Goal: Complete application form: Complete application form

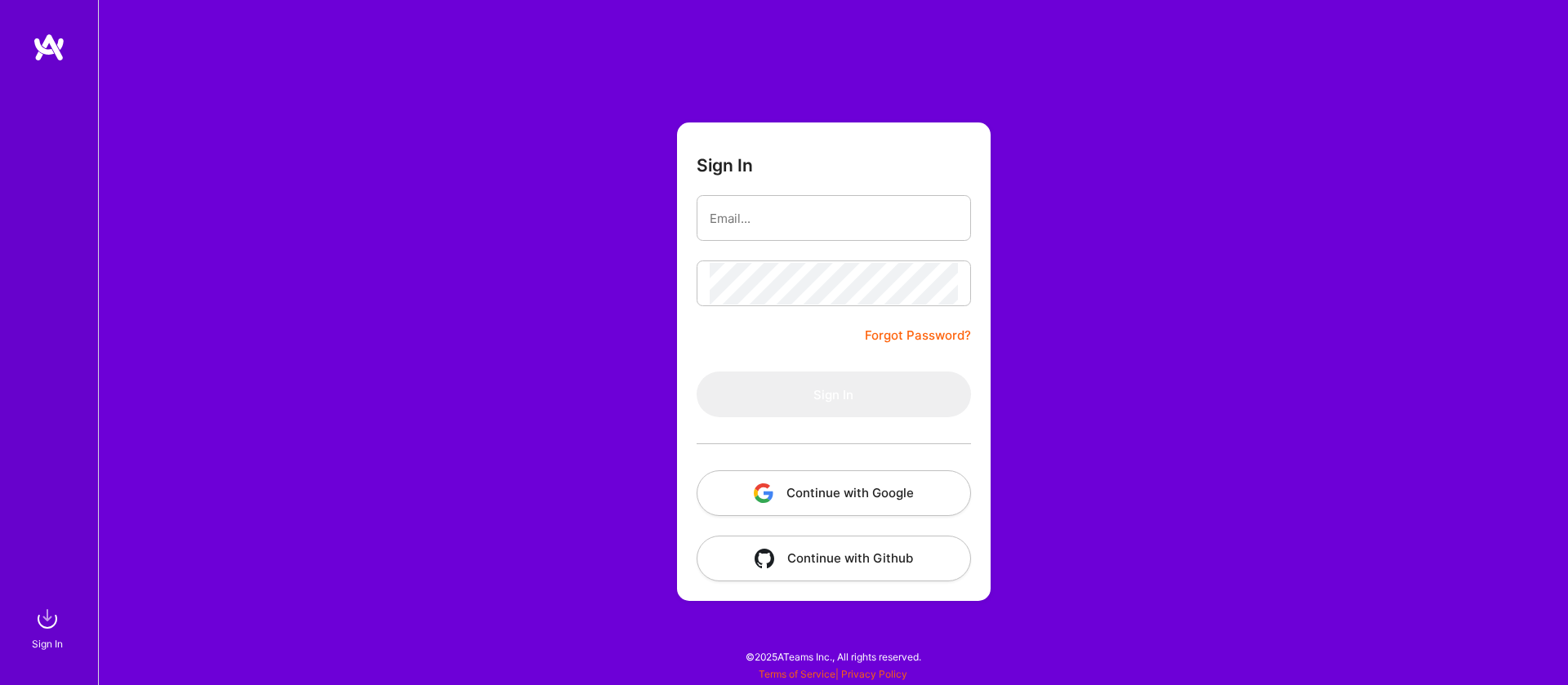
click at [862, 488] on button "Continue with Google" at bounding box center [833, 493] width 274 height 46
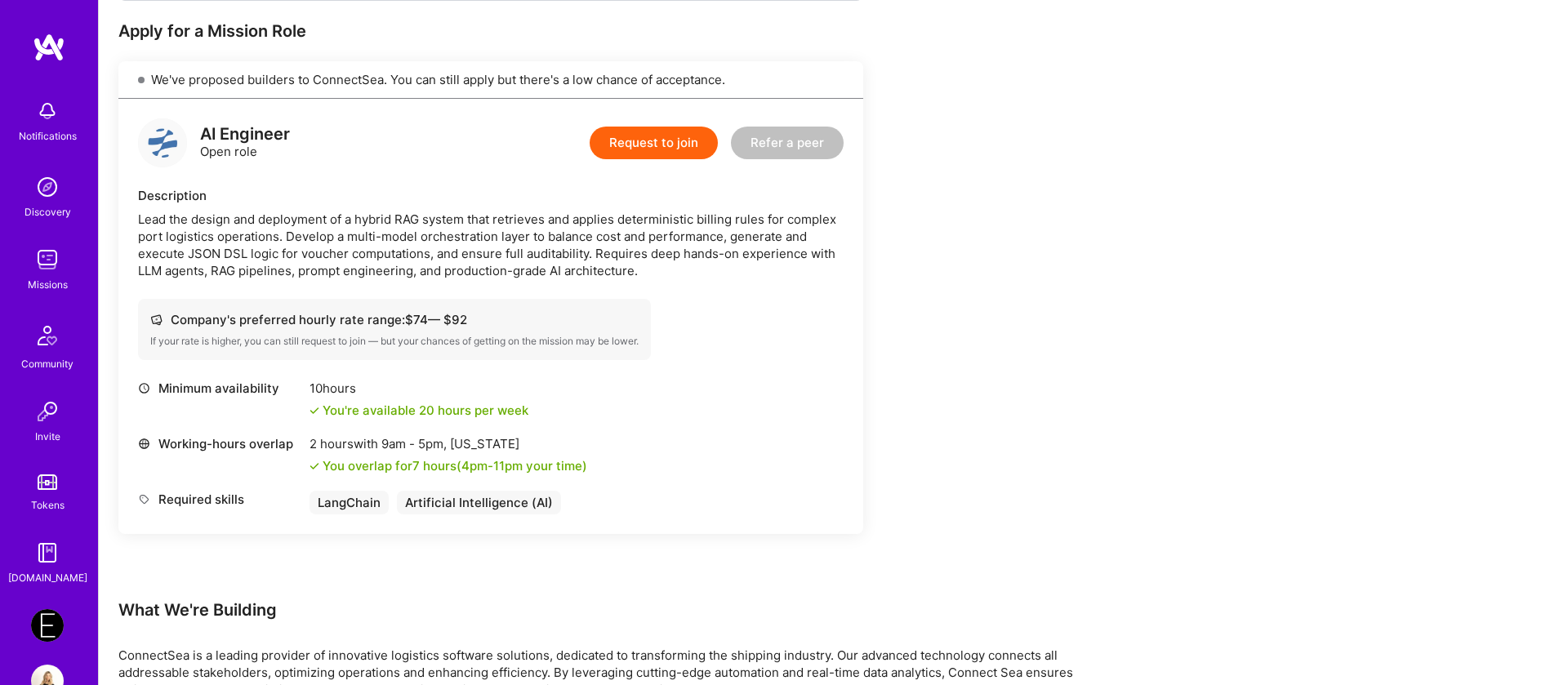
scroll to position [383, 0]
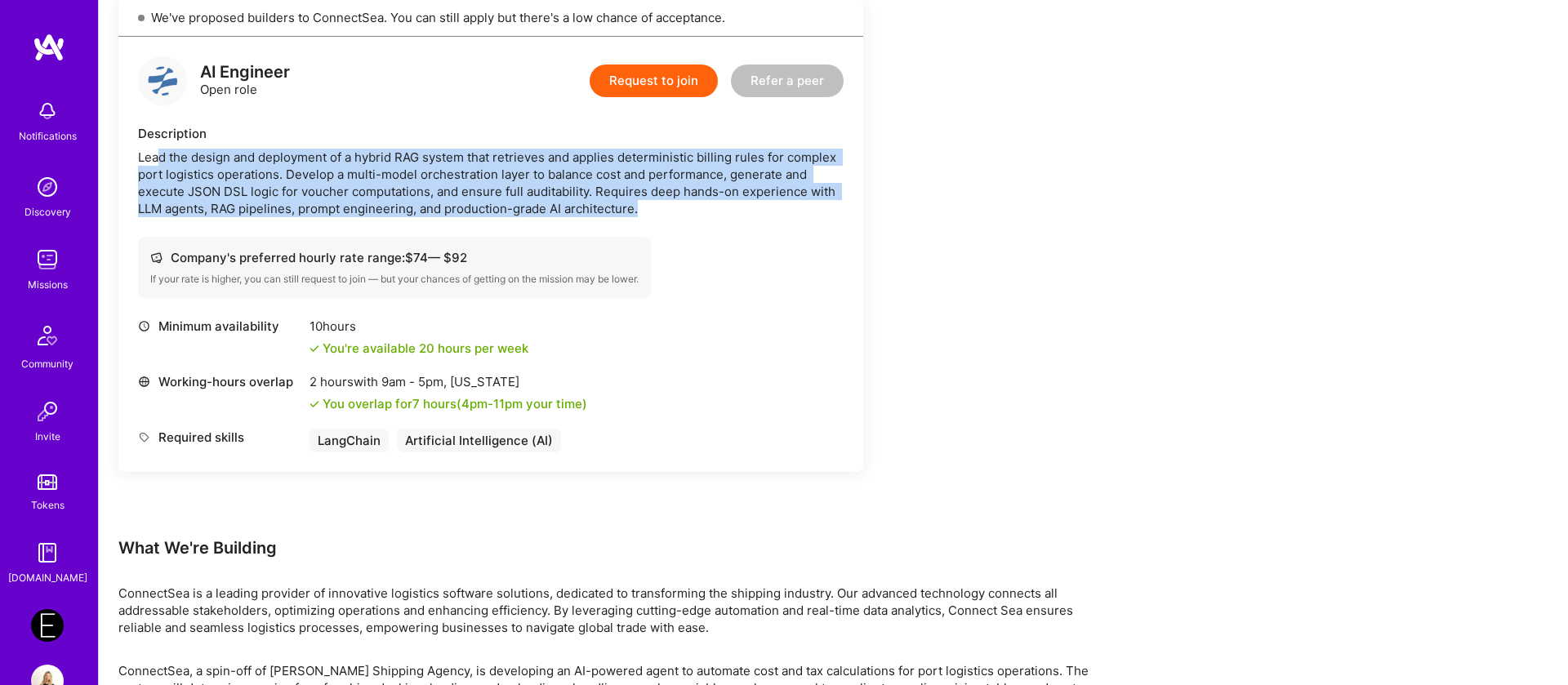
drag, startPoint x: 161, startPoint y: 160, endPoint x: 664, endPoint y: 218, distance: 506.3
click at [664, 218] on div "AI Engineer Open role Request to join Refer a peer Description Lead the design …" at bounding box center [491, 254] width 745 height 435
click at [670, 204] on div "Lead the design and deployment of a hybrid RAG system that retrieves and applie…" at bounding box center [491, 182] width 706 height 68
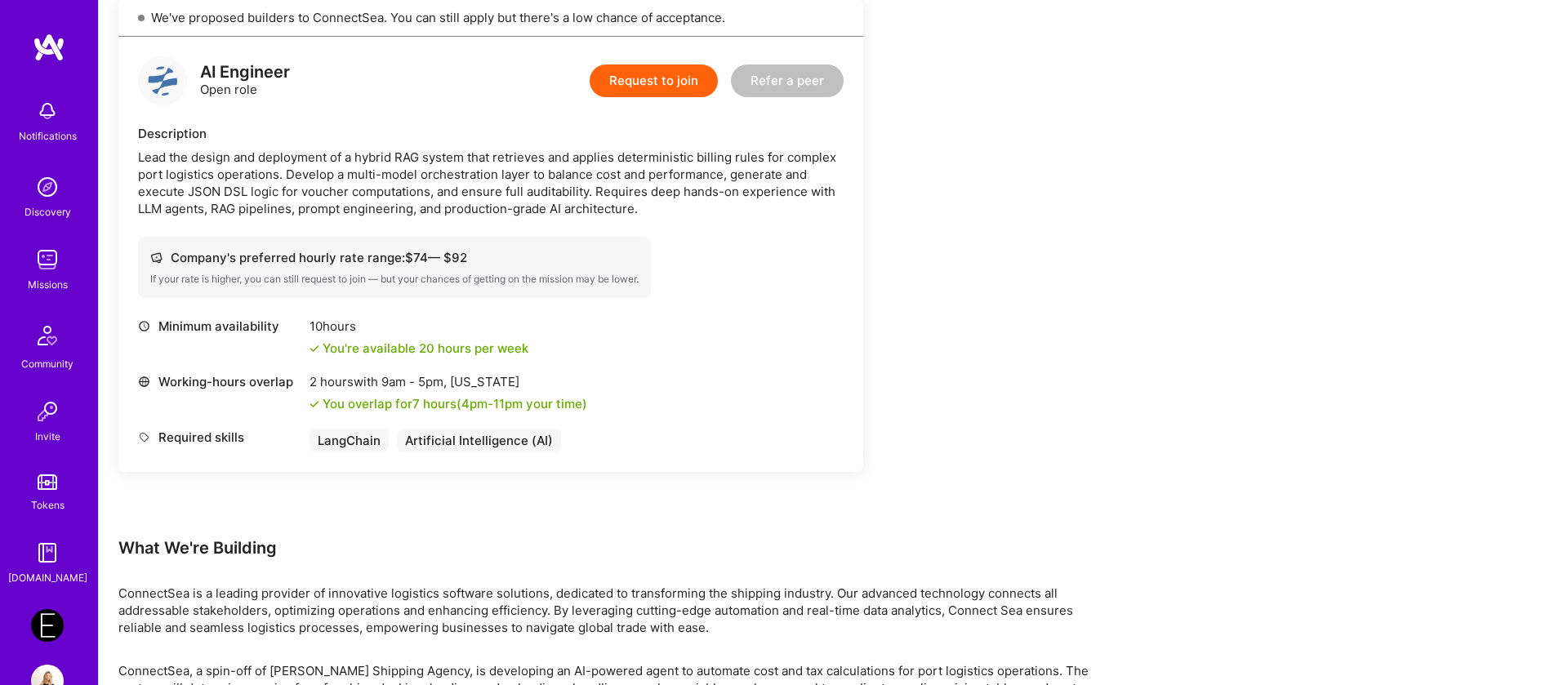
click at [657, 77] on button "Request to join" at bounding box center [654, 81] width 129 height 32
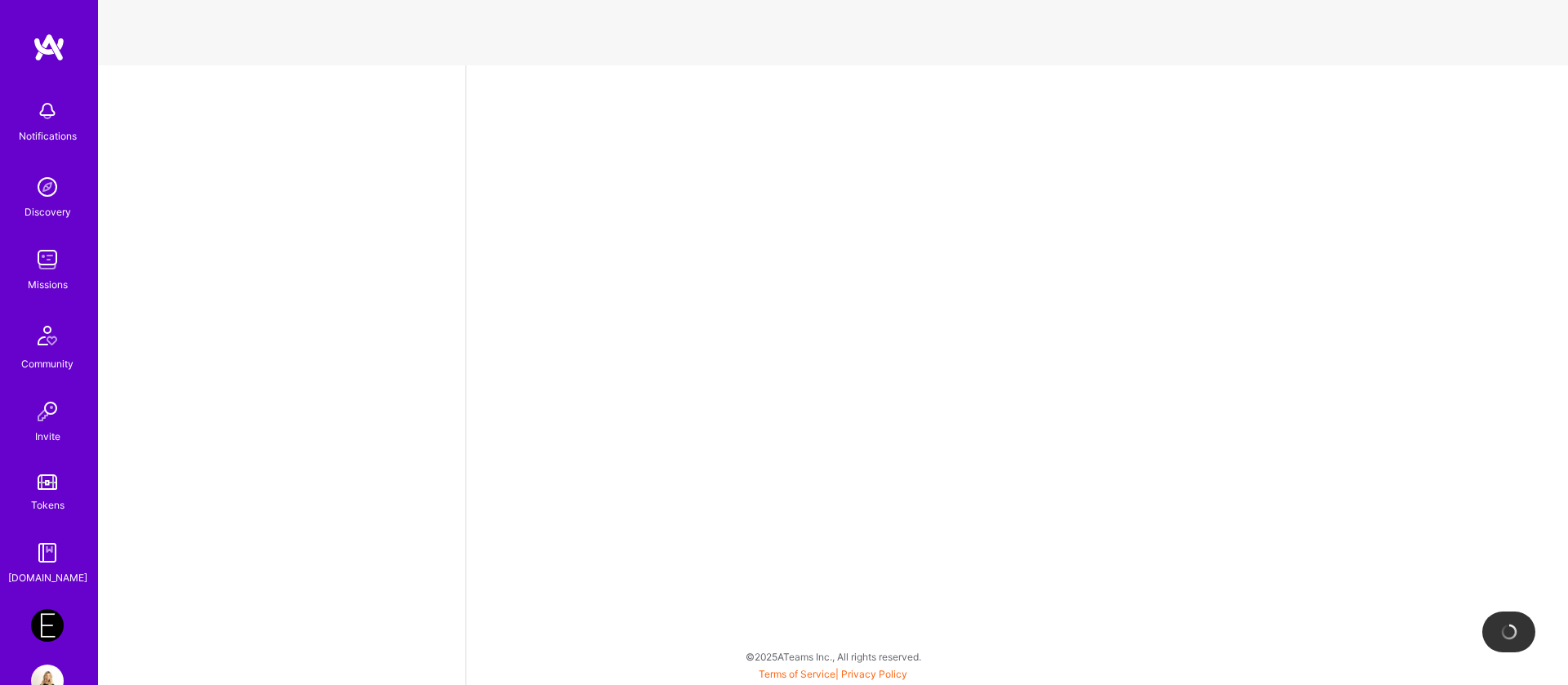
select select "IL"
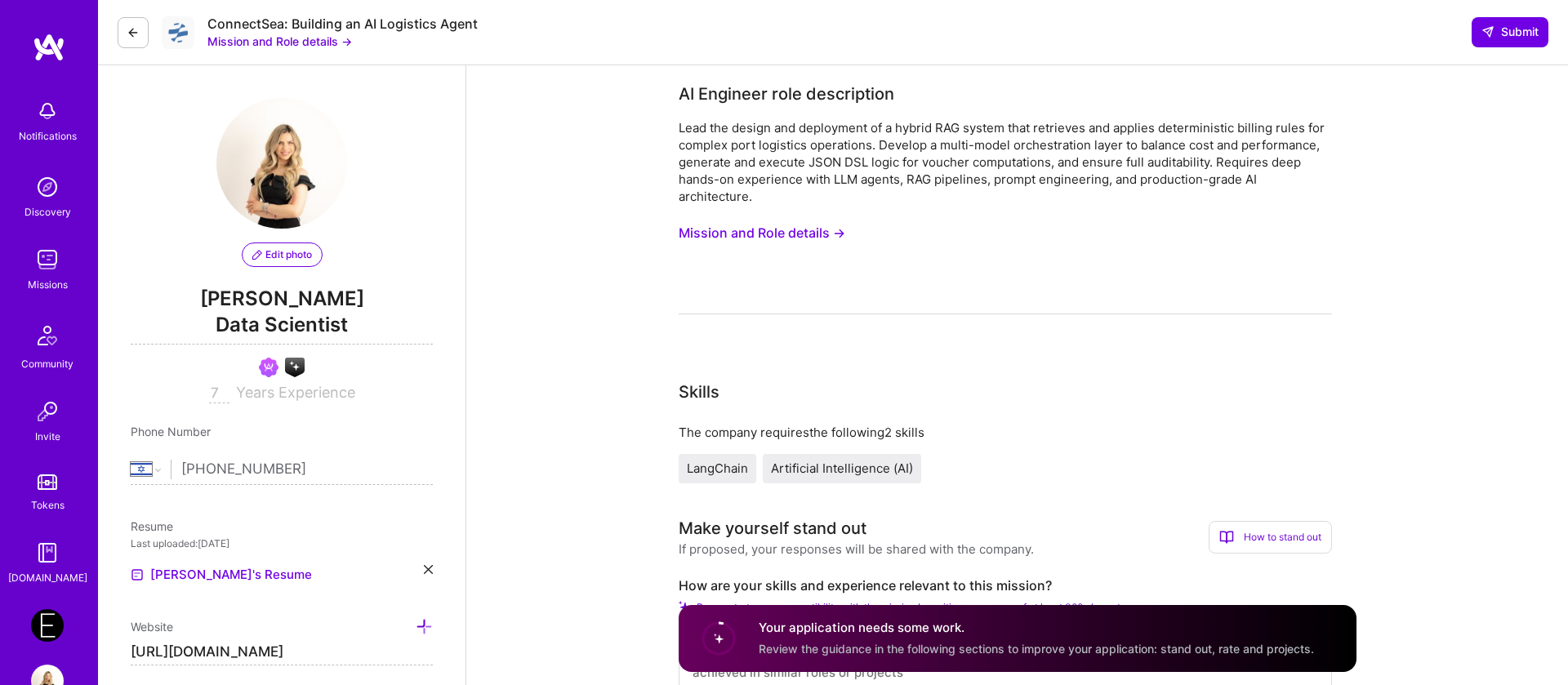
click at [713, 476] on div "LangChain" at bounding box center [717, 468] width 77 height 30
click at [717, 469] on span "LangChain" at bounding box center [717, 467] width 61 height 15
click at [779, 468] on span "Artificial Intelligence (AI)" at bounding box center [842, 467] width 142 height 15
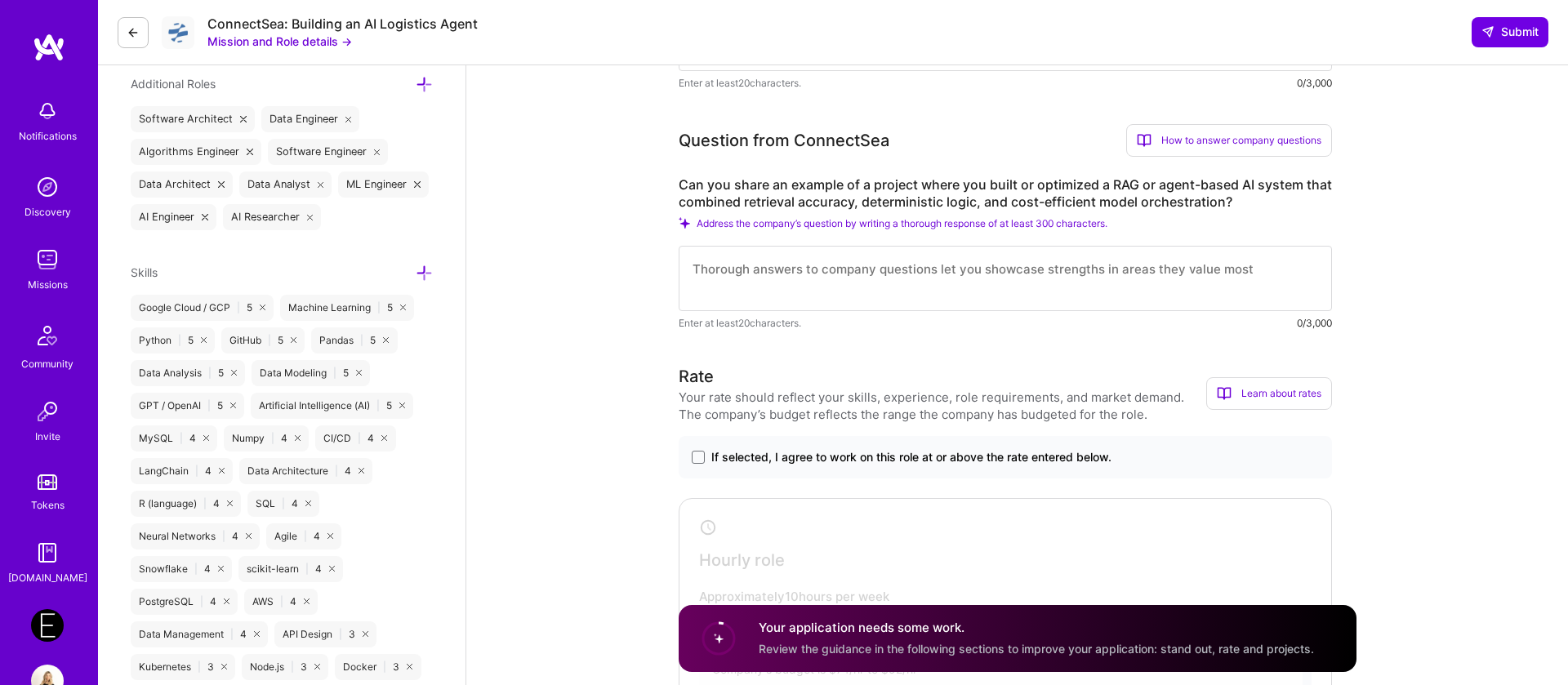
scroll to position [612, 0]
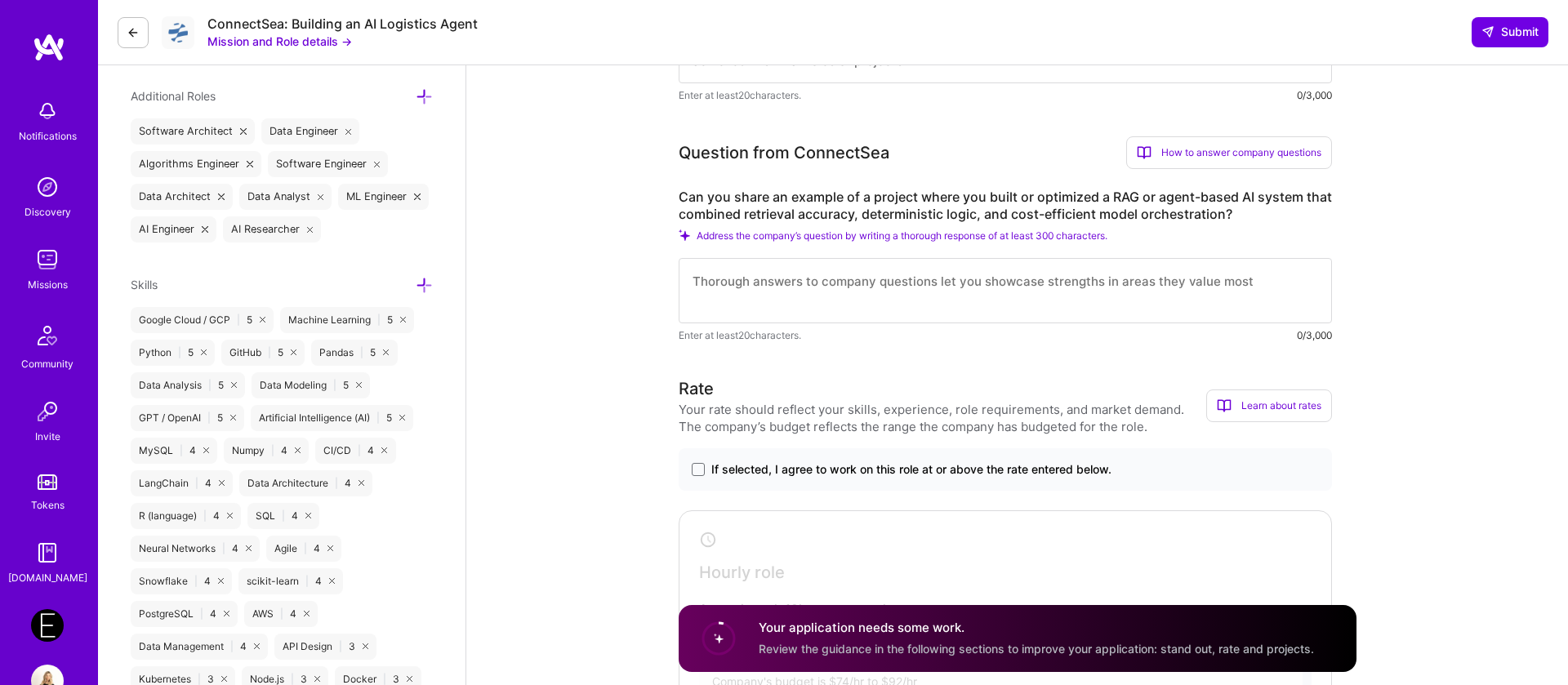
click at [708, 468] on label "If selected, I agree to work on this role at or above the rate entered below." at bounding box center [1006, 469] width 628 height 16
click at [0, 0] on input "If selected, I agree to work on this role at or above the rate entered below." at bounding box center [0, 0] width 0 height 0
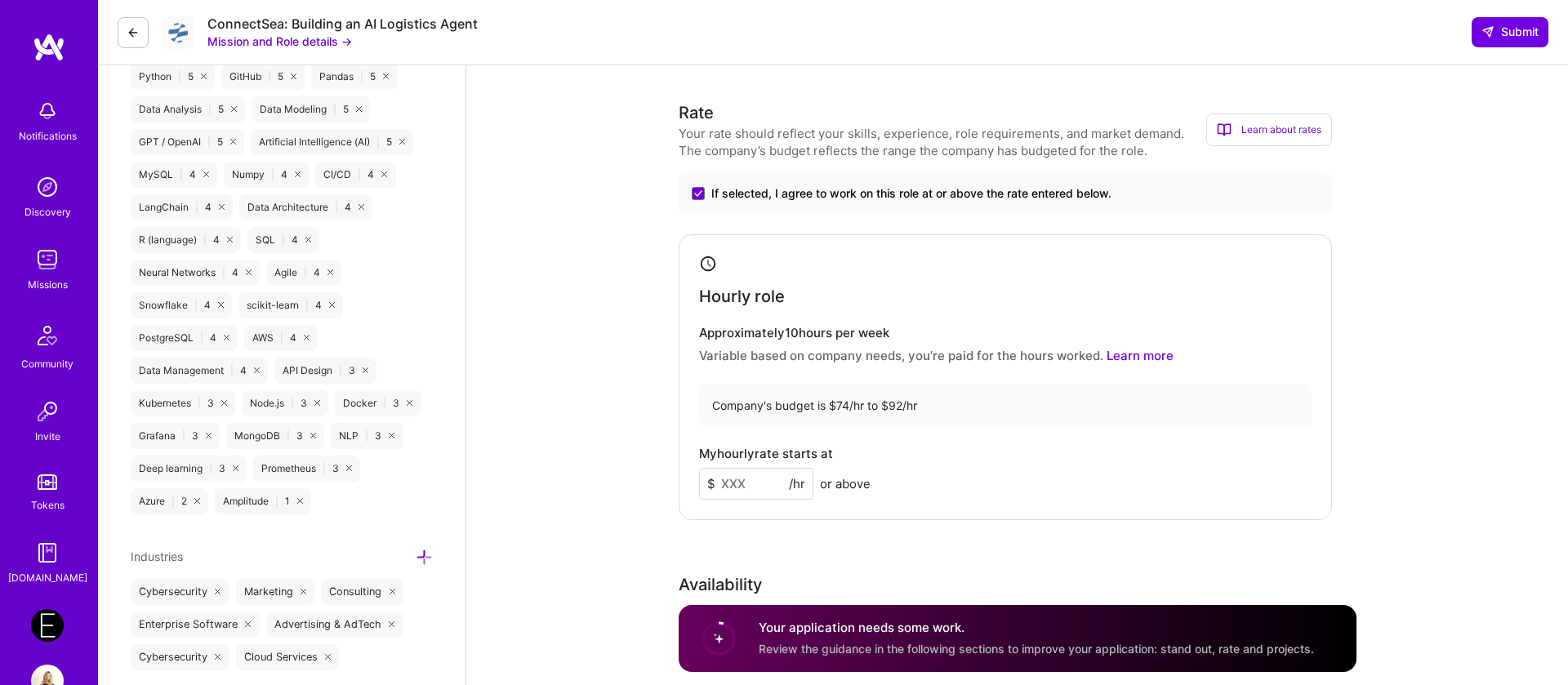
scroll to position [976, 0]
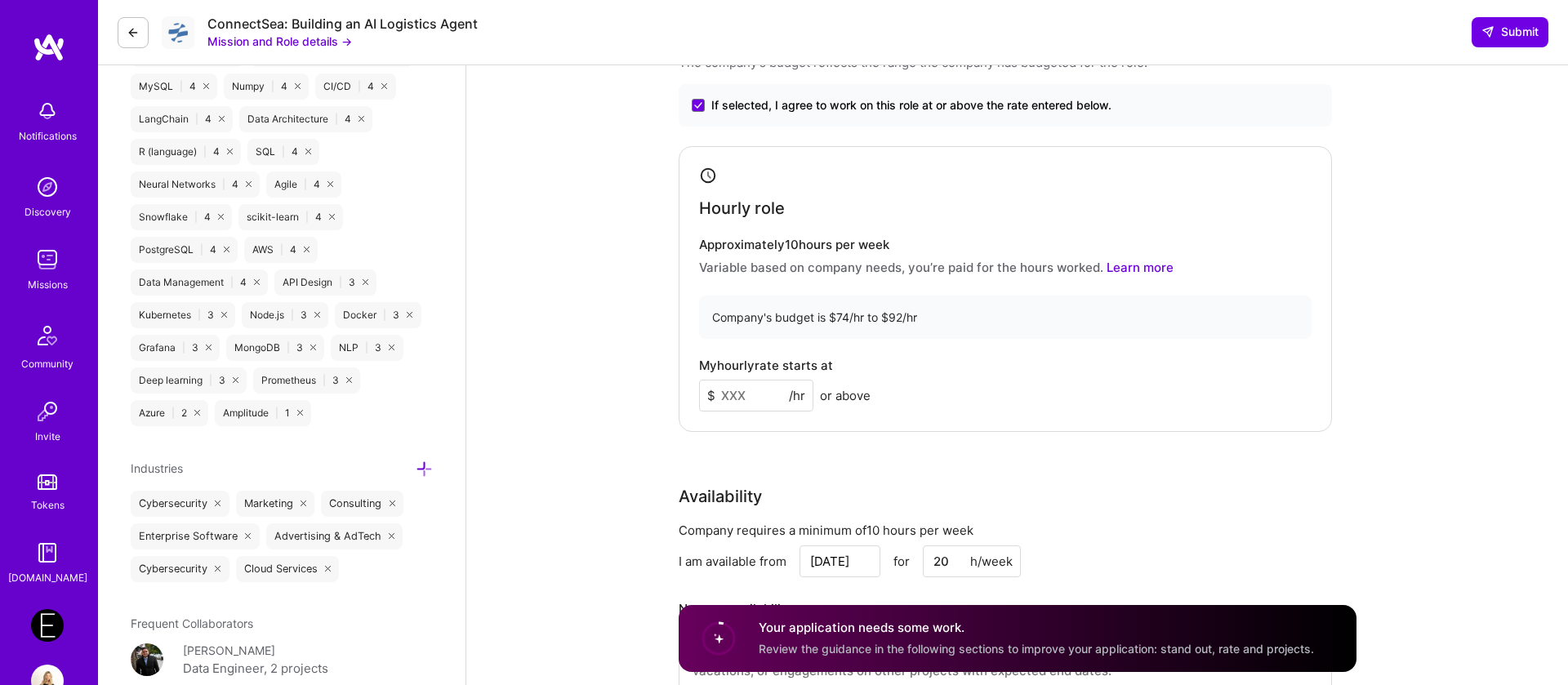
click at [765, 391] on input at bounding box center [756, 395] width 114 height 31
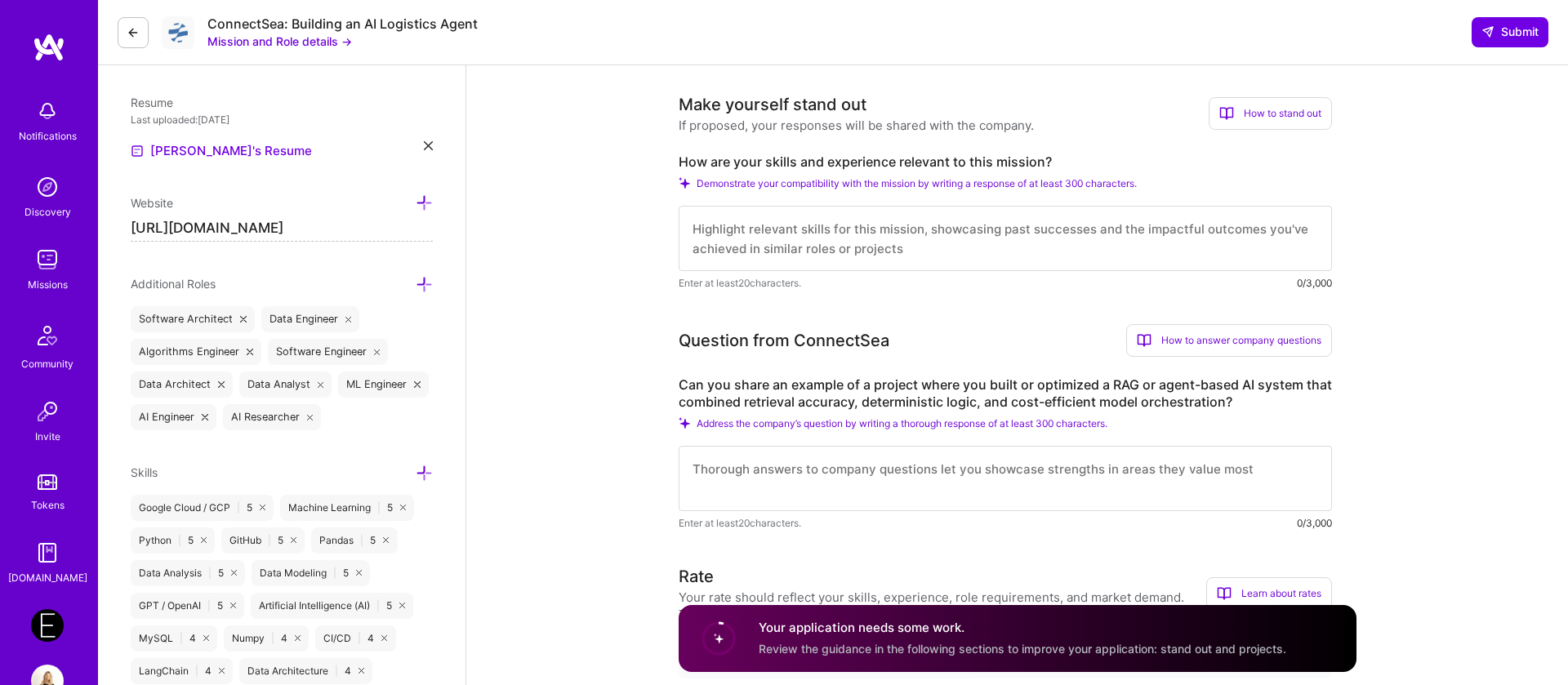
scroll to position [422, 0]
type input "92"
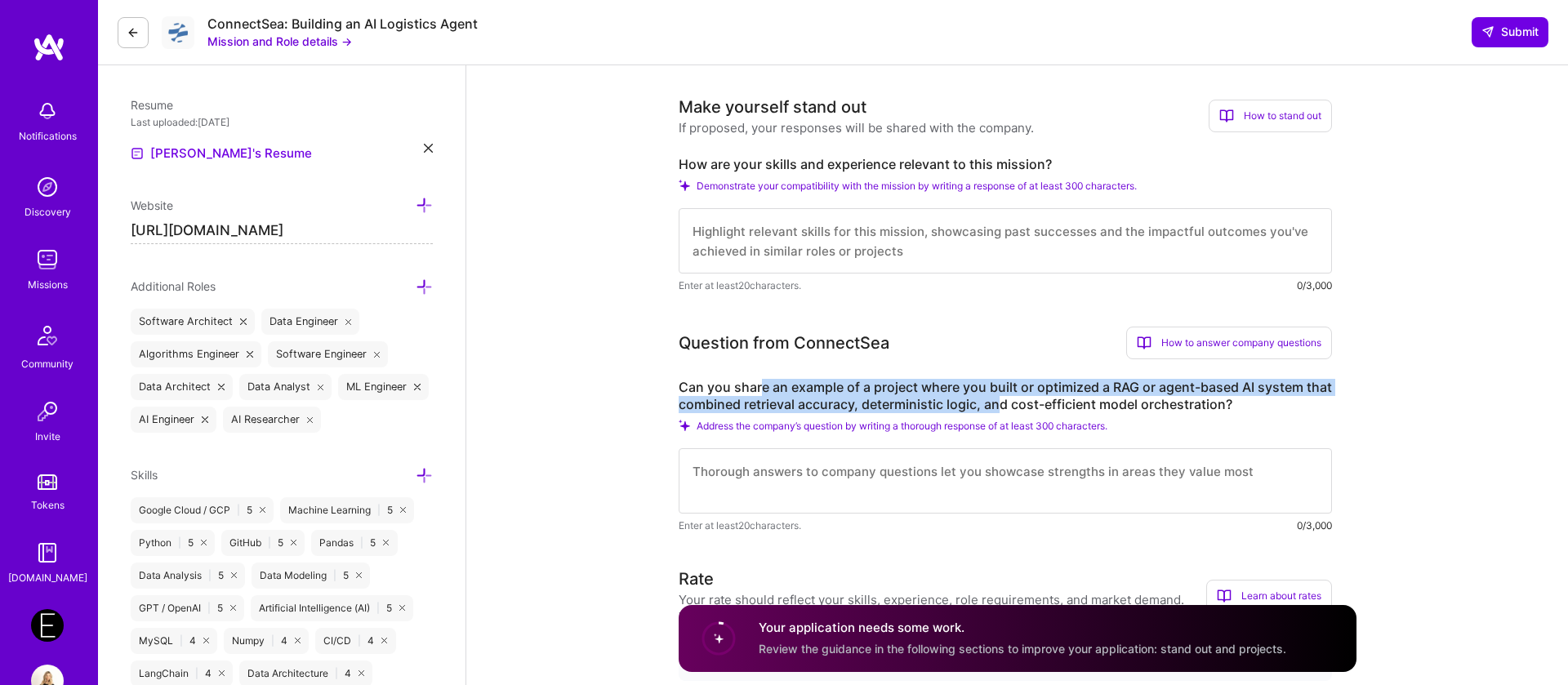
drag, startPoint x: 761, startPoint y: 389, endPoint x: 1031, endPoint y: 399, distance: 270.2
click at [1031, 399] on label "Can you share an example of a project where you built or optimized a RAG or age…" at bounding box center [1005, 396] width 654 height 34
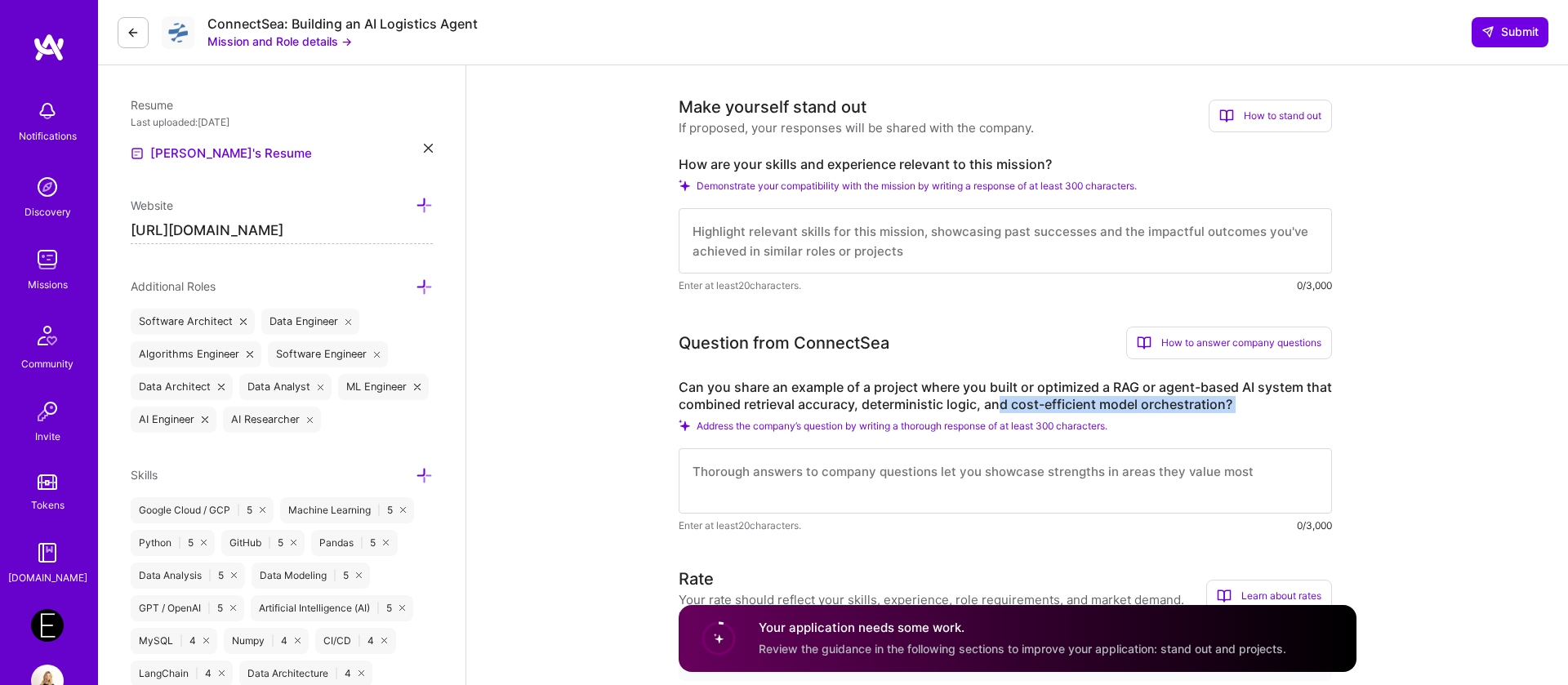
drag, startPoint x: 1031, startPoint y: 399, endPoint x: 1228, endPoint y: 415, distance: 197.6
click at [1228, 415] on div "Can you share an example of a project where you built or optimized a RAG or age…" at bounding box center [1005, 457] width 654 height 156
click at [831, 253] on textarea at bounding box center [1005, 241] width 654 height 66
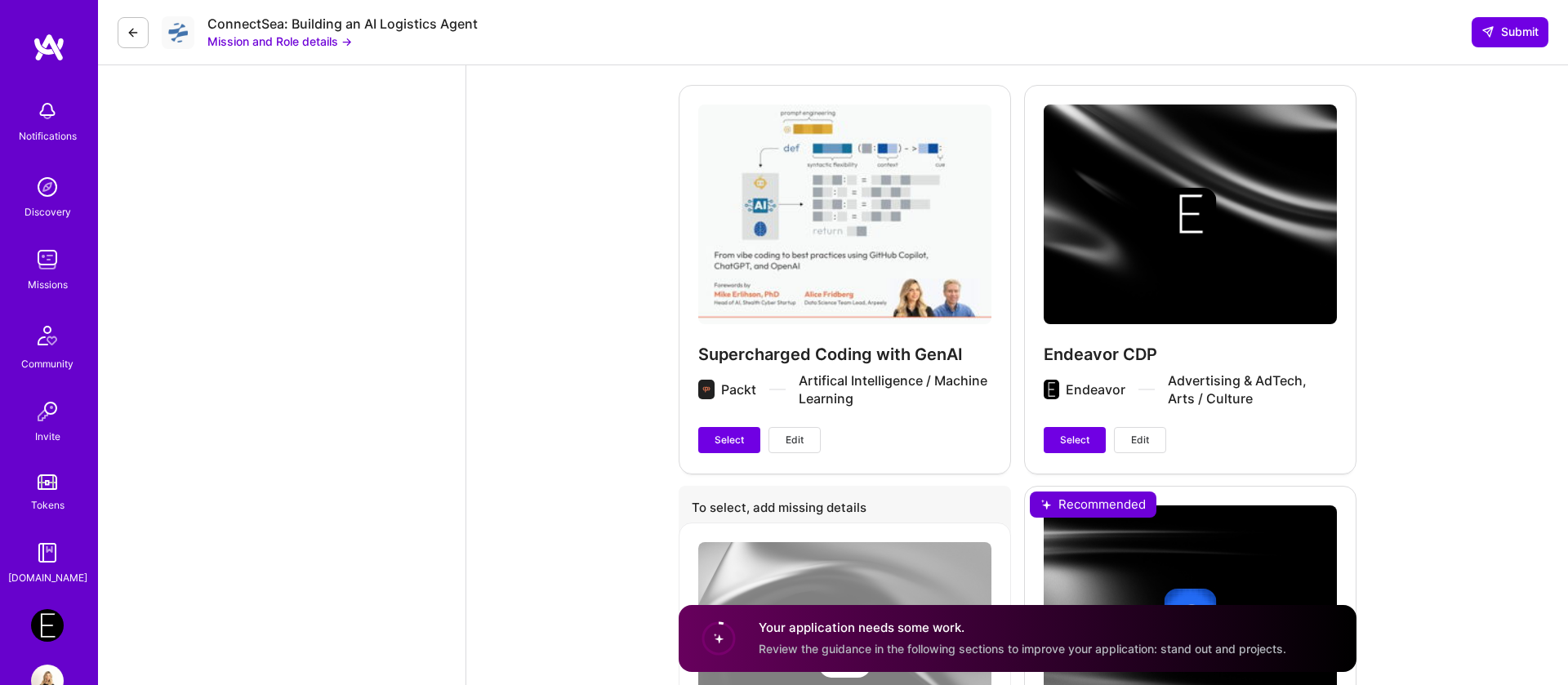
scroll to position [1990, 0]
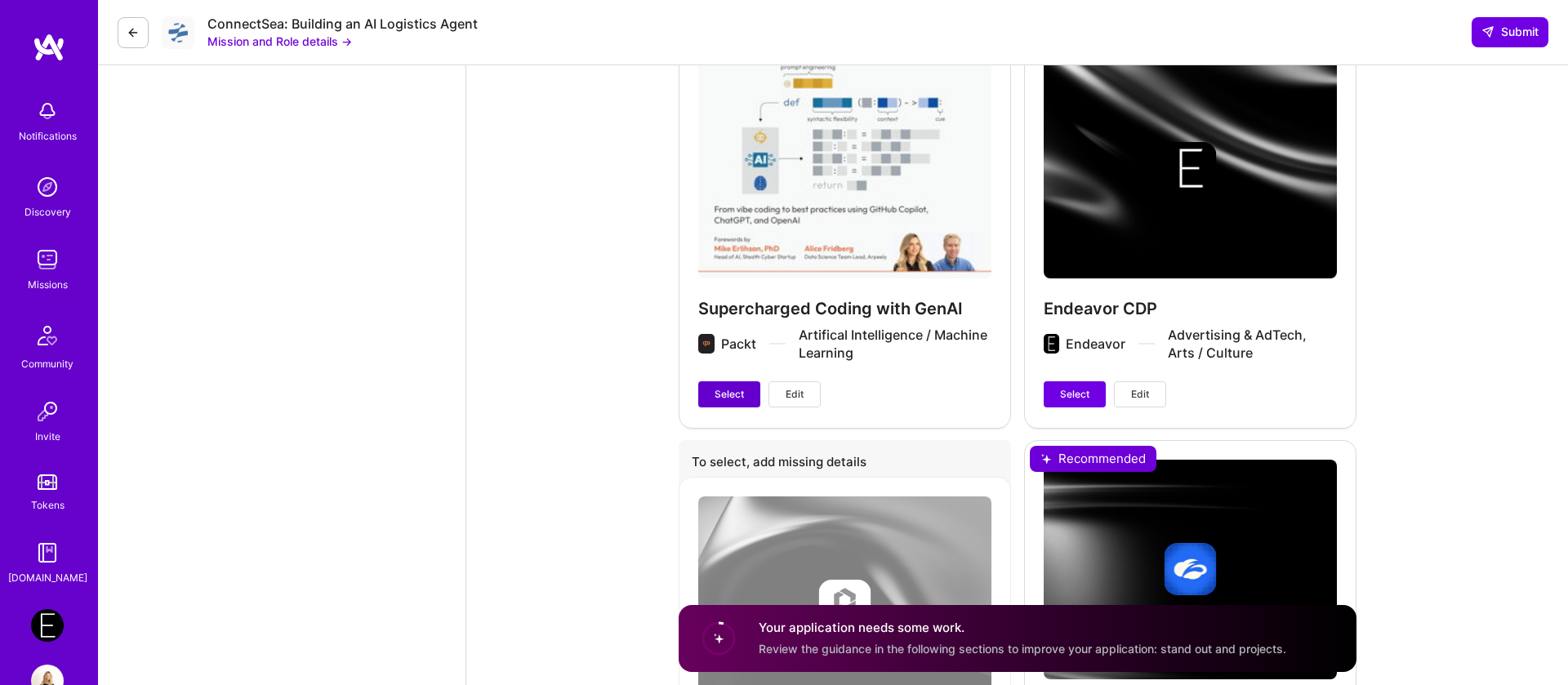
click at [738, 396] on span "Select" at bounding box center [729, 395] width 30 height 14
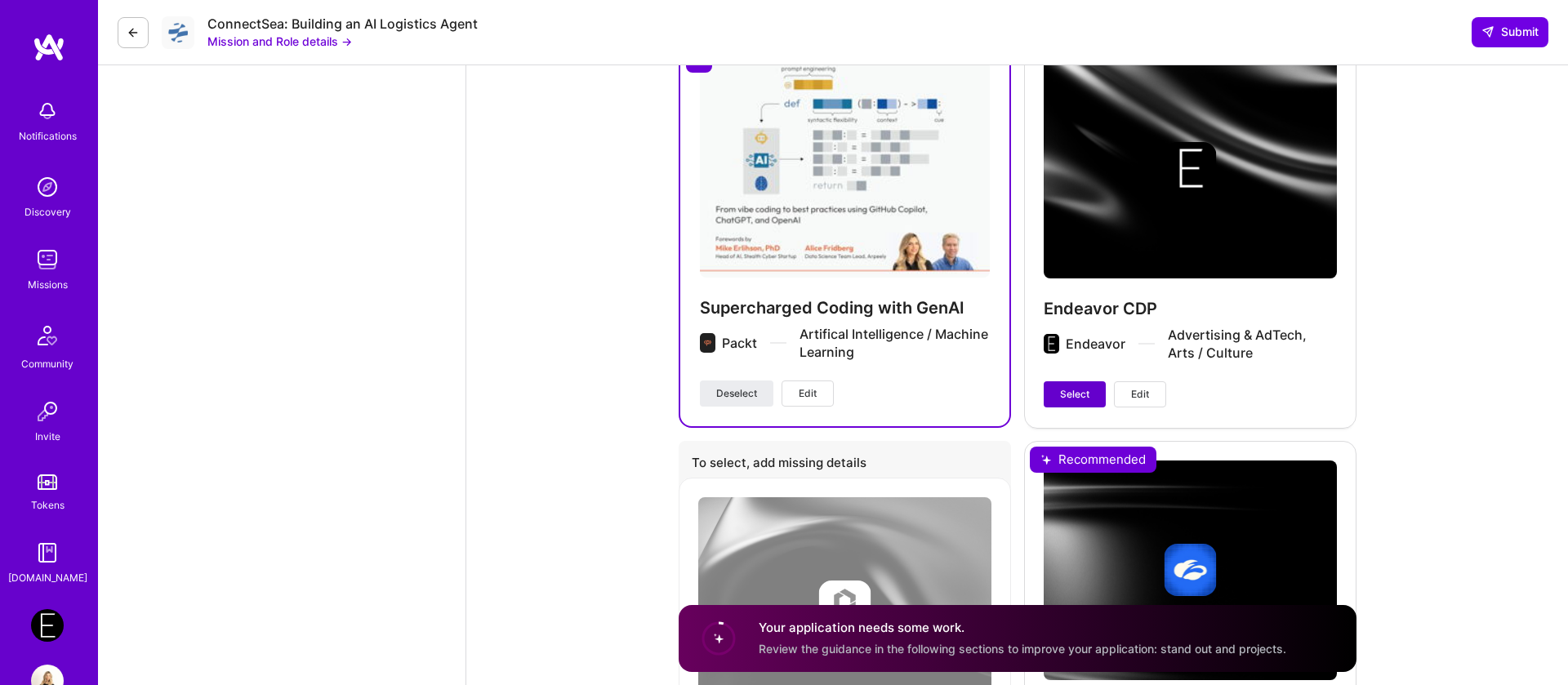
click at [1075, 397] on span "Select" at bounding box center [1074, 395] width 30 height 14
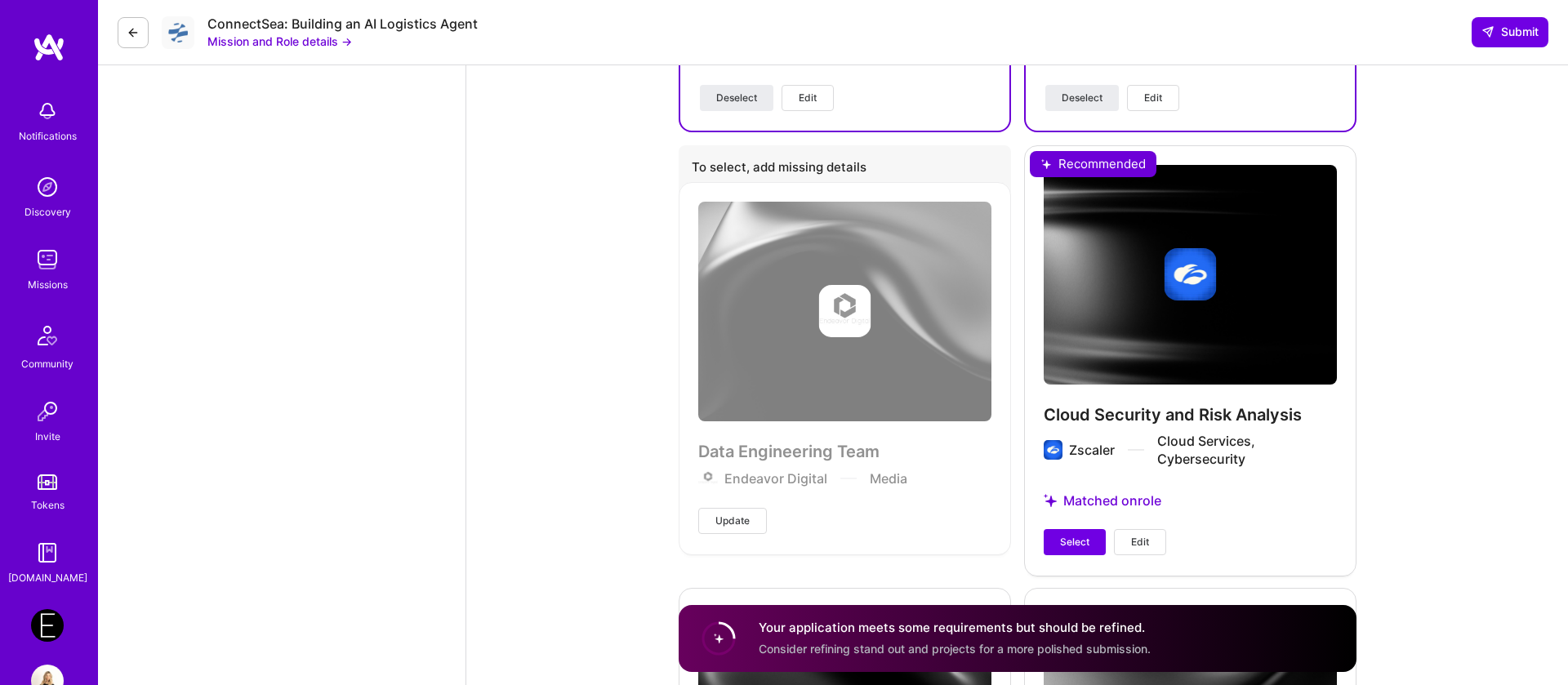
scroll to position [2306, 0]
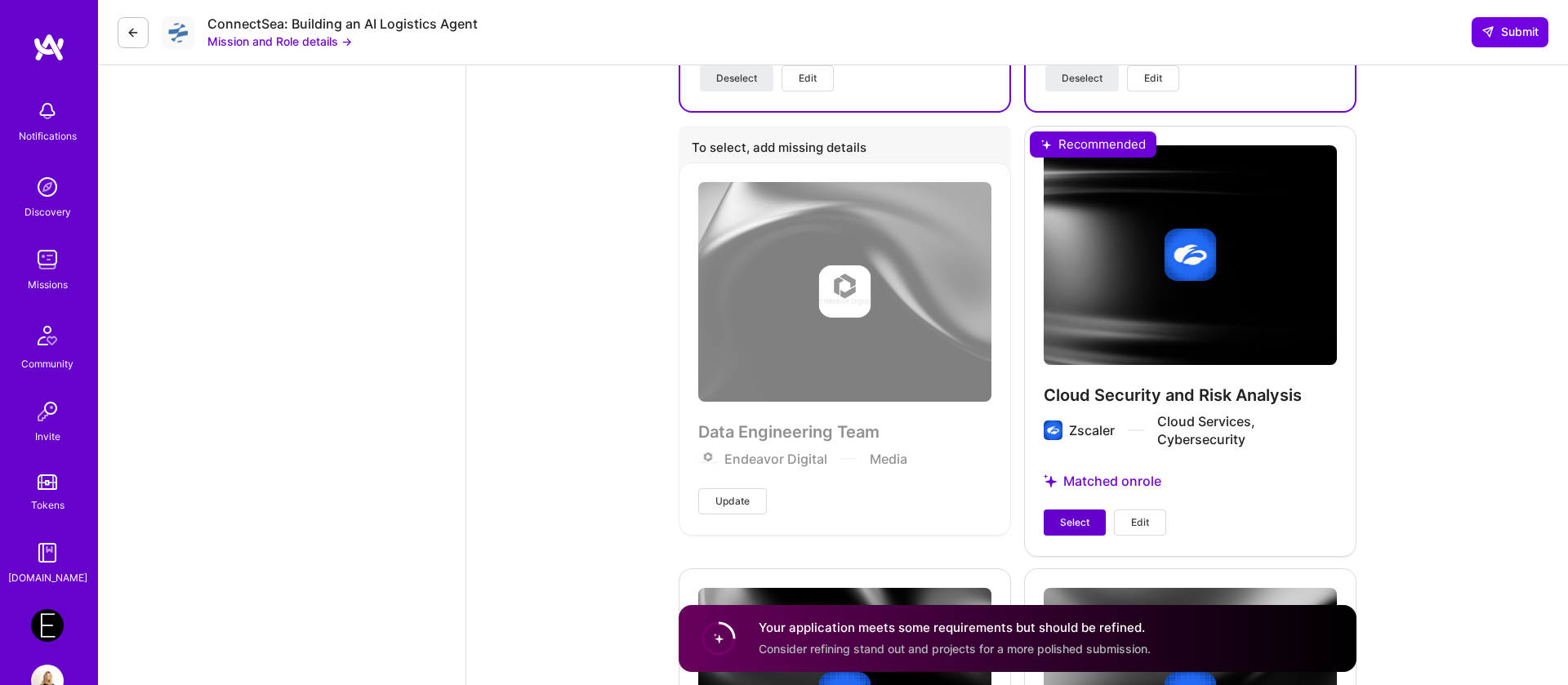
click at [1066, 523] on span "Select" at bounding box center [1074, 522] width 30 height 14
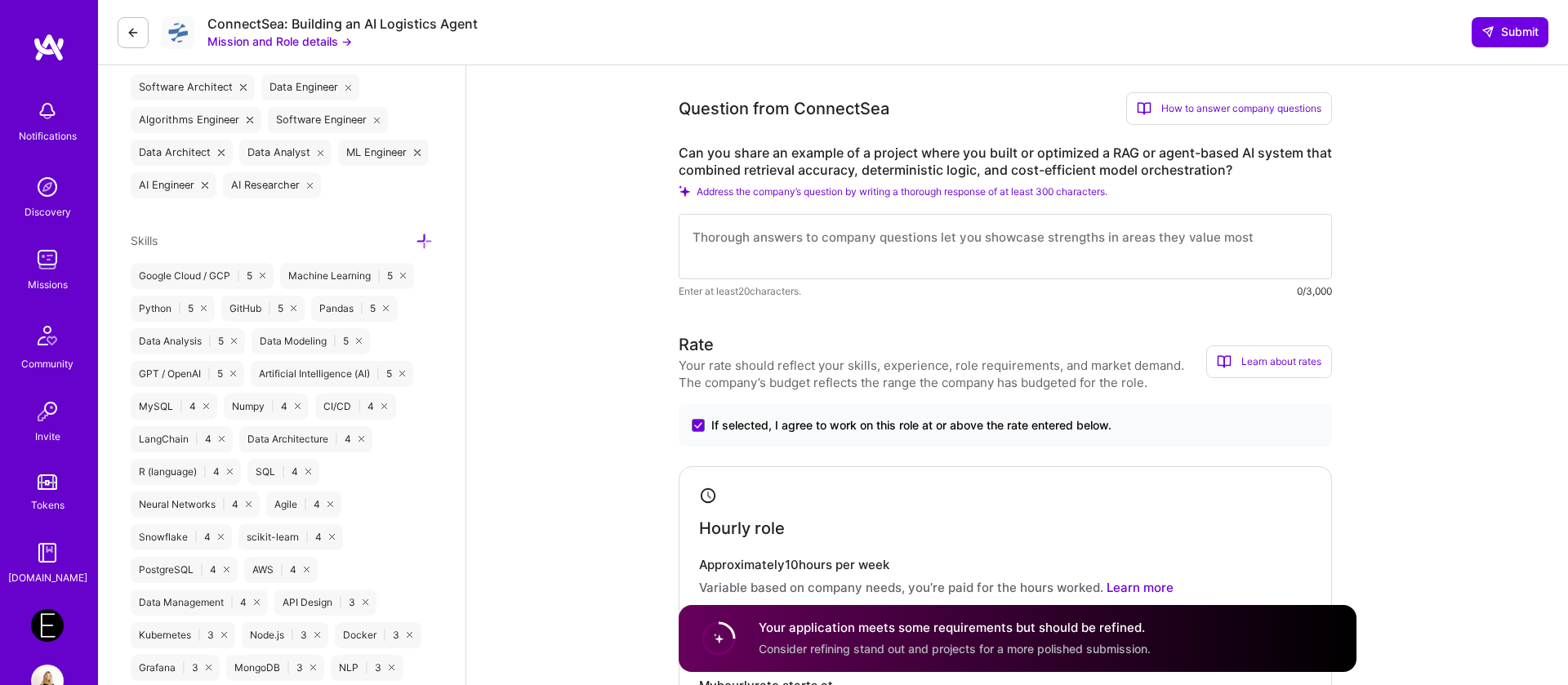
scroll to position [0, 0]
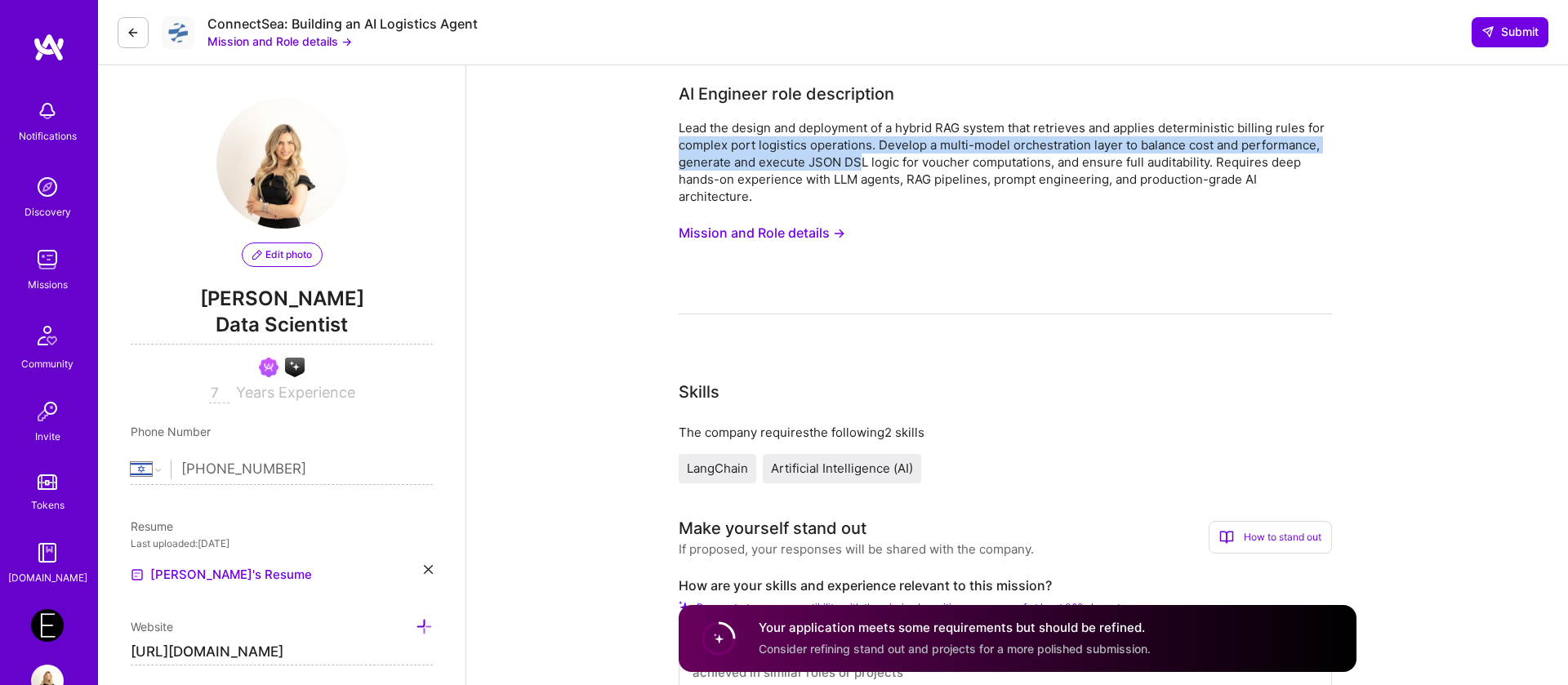
drag, startPoint x: 674, startPoint y: 146, endPoint x: 860, endPoint y: 159, distance: 186.5
click at [830, 159] on div "Lead the design and deployment of a hybrid RAG system that retrieves and applie…" at bounding box center [1005, 162] width 654 height 85
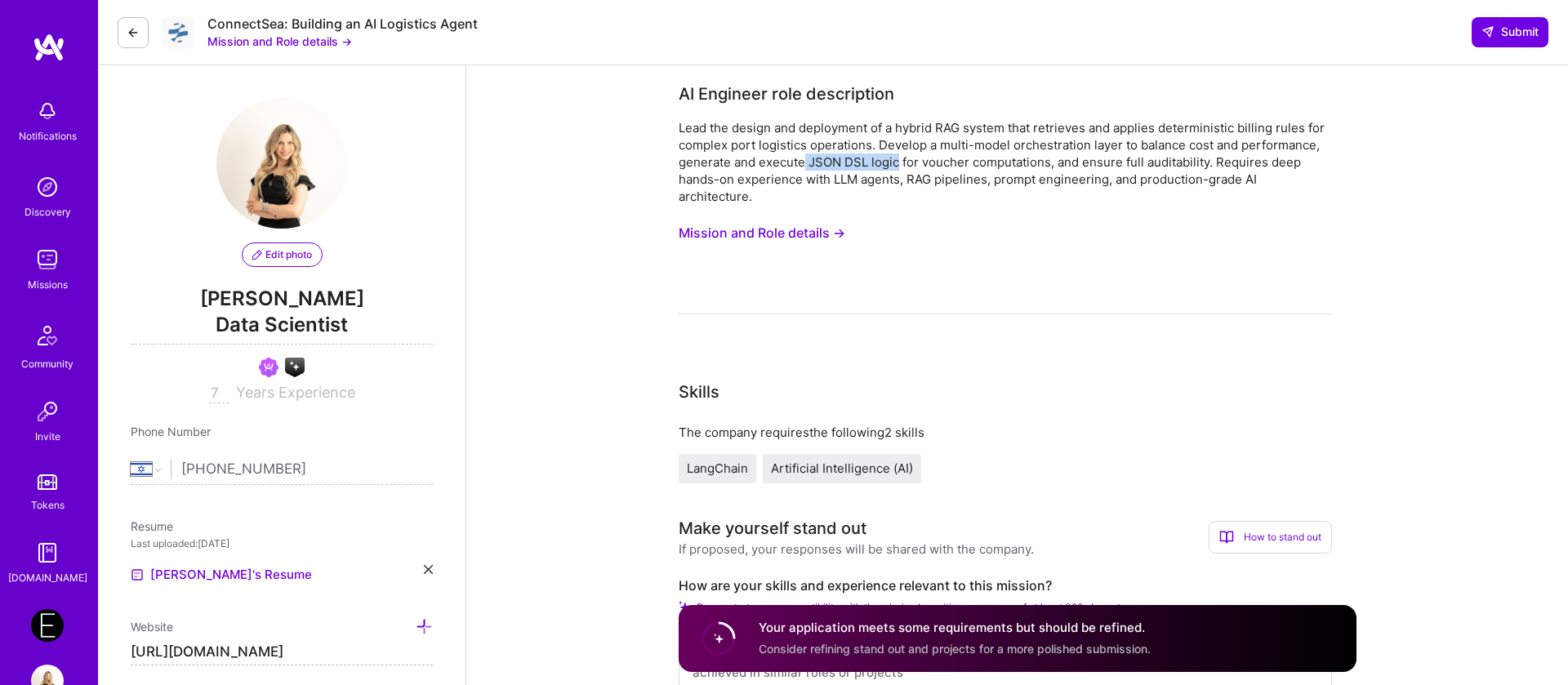
drag, startPoint x: 805, startPoint y: 161, endPoint x: 899, endPoint y: 169, distance: 94.3
click at [899, 169] on div "Lead the design and deployment of a hybrid RAG system that retrieves and applie…" at bounding box center [1005, 162] width 654 height 85
drag, startPoint x: 910, startPoint y: 156, endPoint x: 1098, endPoint y: 164, distance: 188.2
click at [1098, 164] on div "Lead the design and deployment of a hybrid RAG system that retrieves and applie…" at bounding box center [1005, 162] width 654 height 85
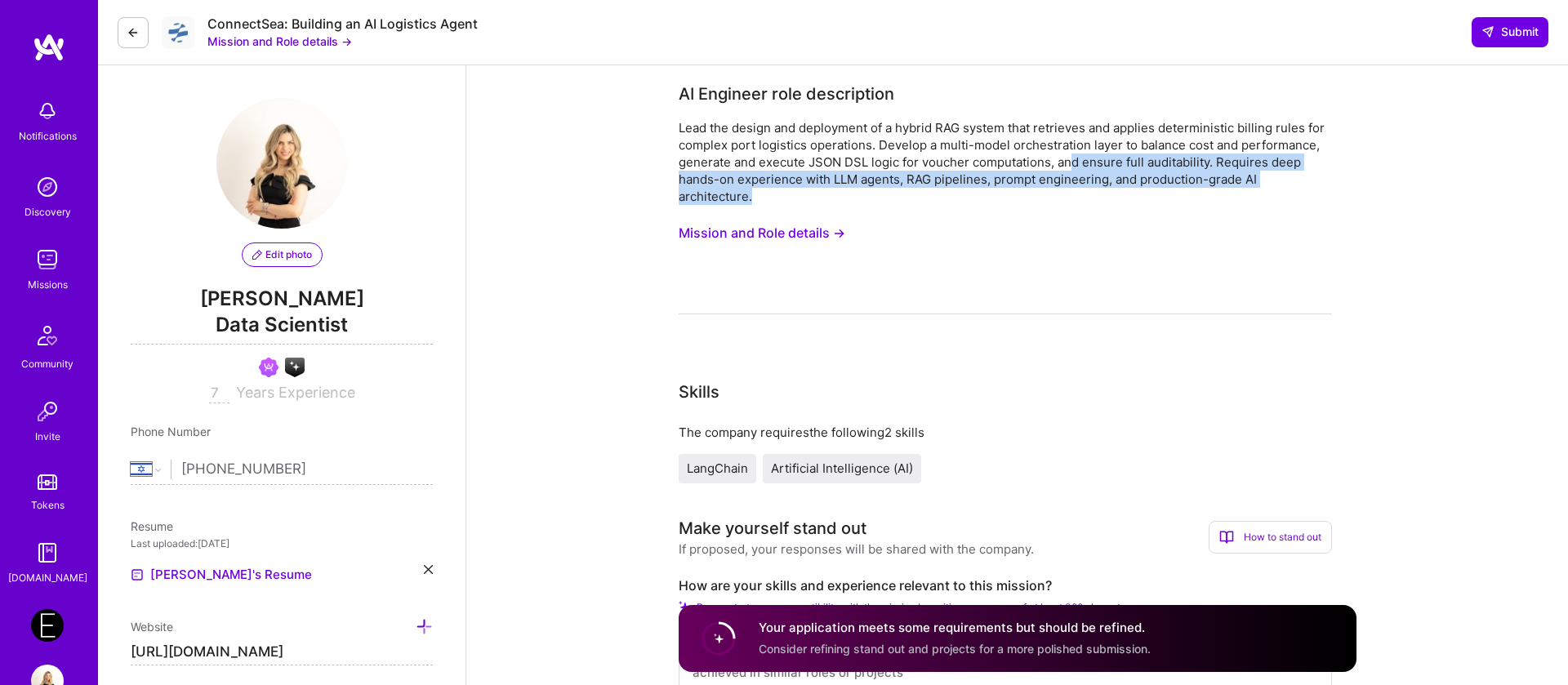
drag, startPoint x: 1074, startPoint y: 164, endPoint x: 1060, endPoint y: 191, distance: 30.4
click at [1060, 191] on div "Lead the design and deployment of a hybrid RAG system that retrieves and applie…" at bounding box center [1005, 162] width 654 height 85
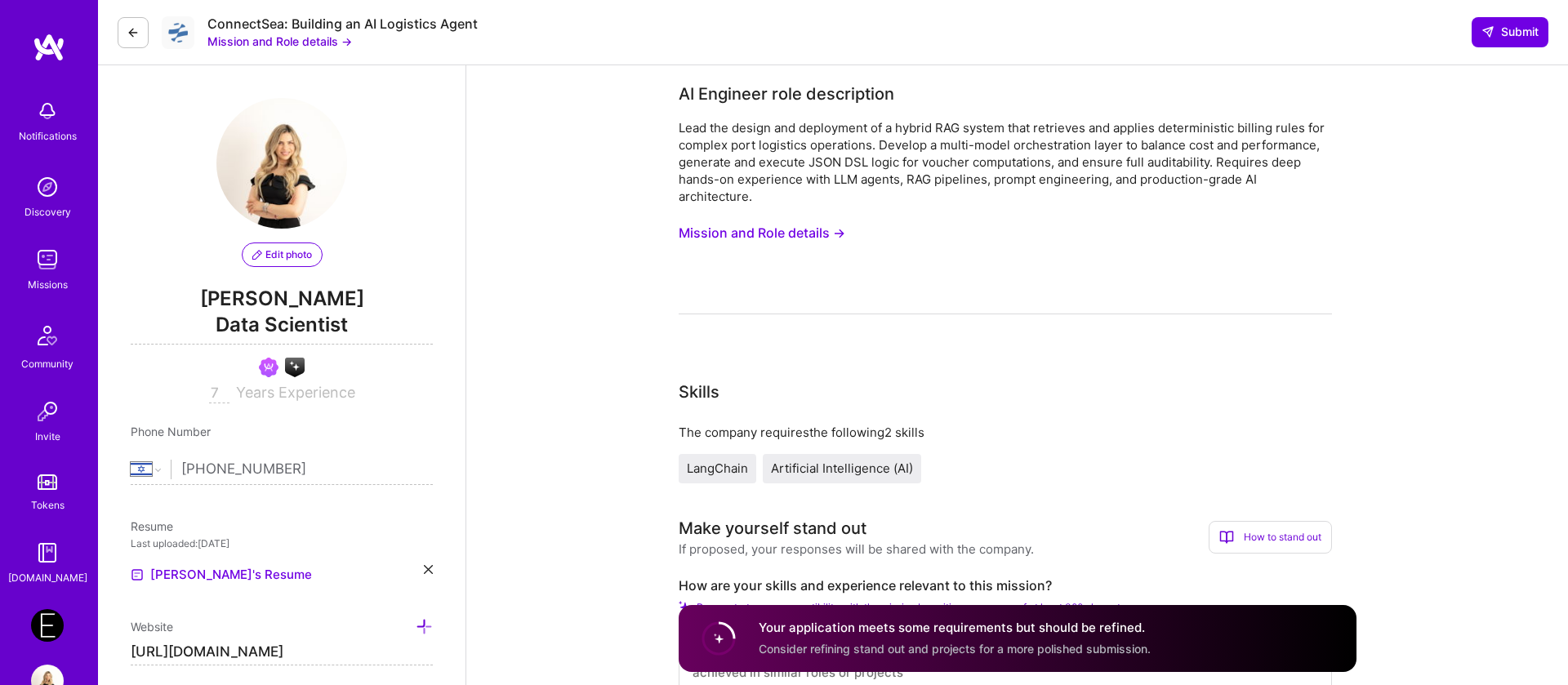
click at [796, 206] on div "Lead the design and deployment of a hybrid RAG system that retrieves and applie…" at bounding box center [1005, 217] width 654 height 195
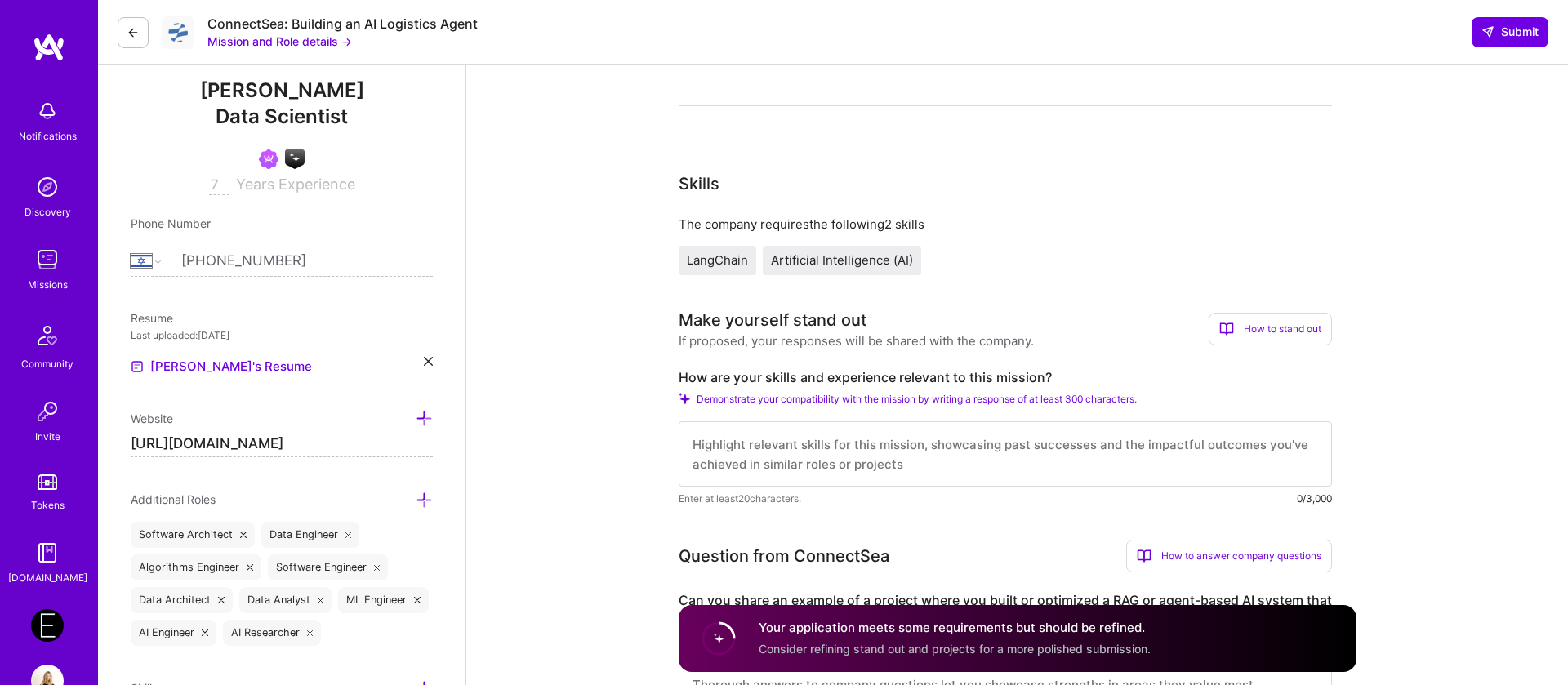
scroll to position [285, 0]
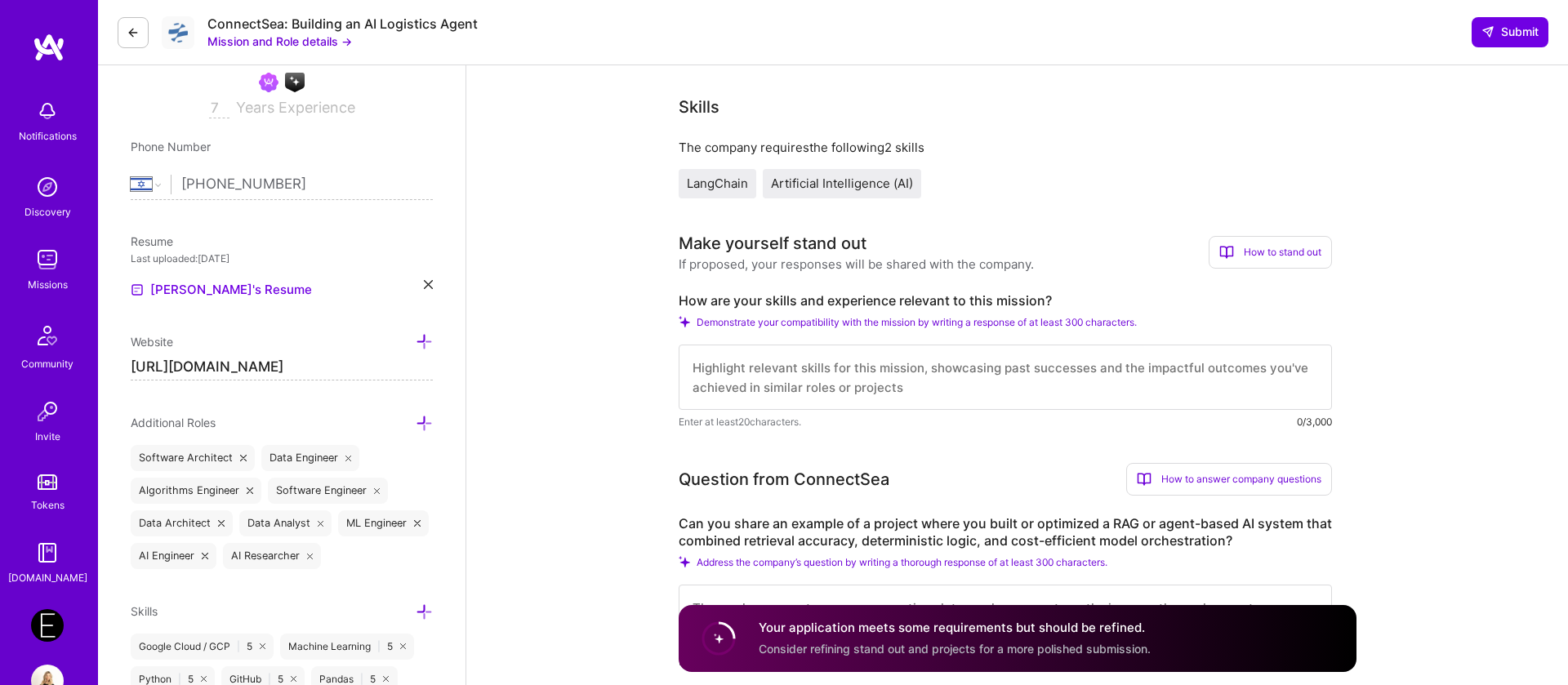
click at [705, 370] on textarea at bounding box center [1005, 377] width 654 height 66
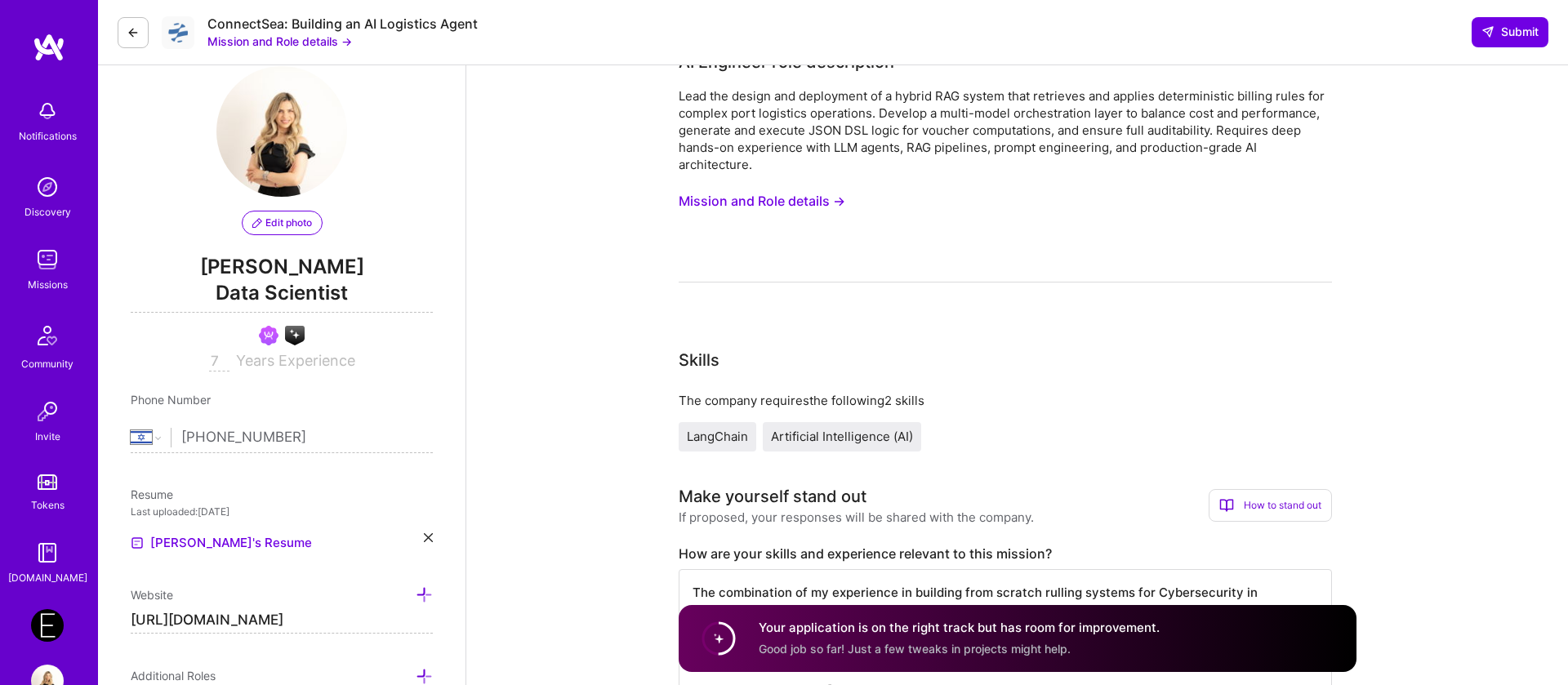
scroll to position [0, 0]
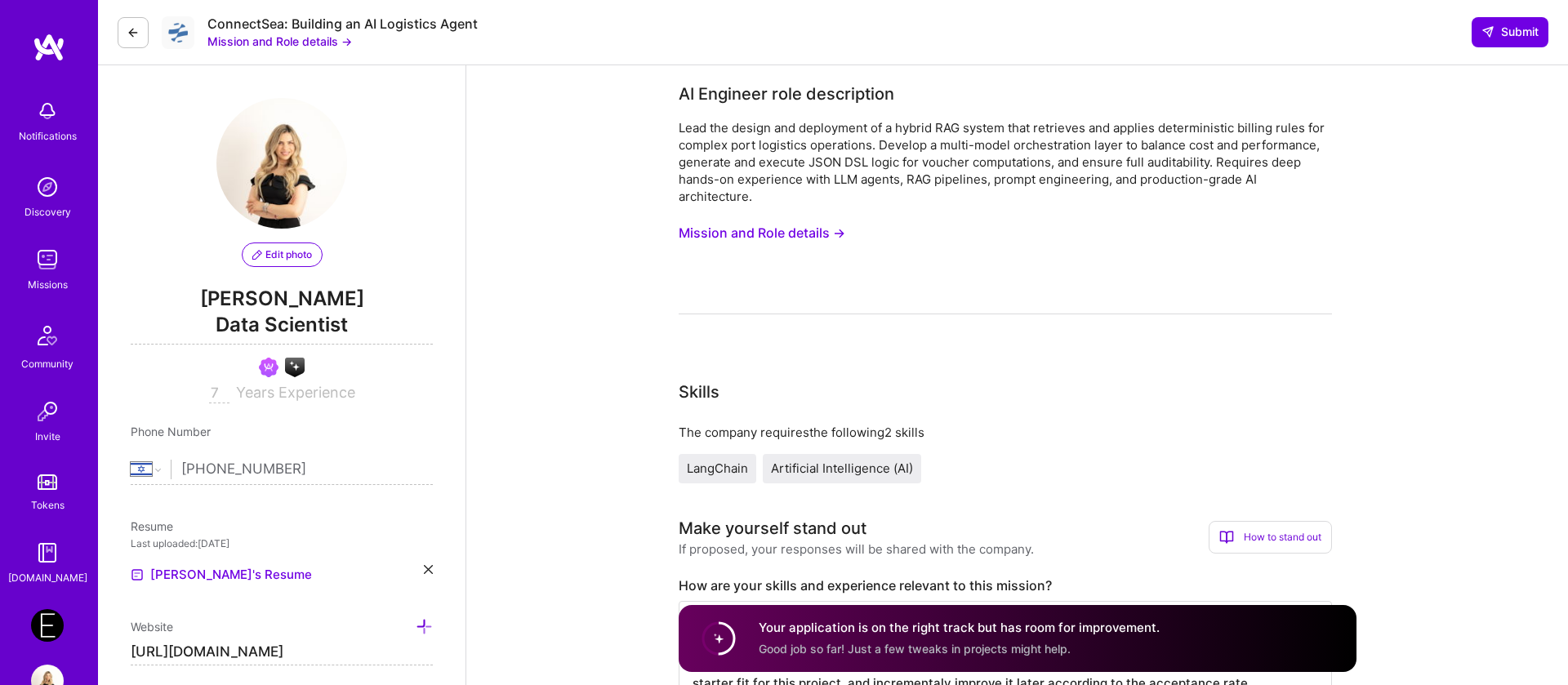
drag, startPoint x: 849, startPoint y: 165, endPoint x: 898, endPoint y: 163, distance: 49.0
click at [898, 163] on div "Lead the design and deployment of a hybrid RAG system that retrieves and applie…" at bounding box center [1005, 162] width 654 height 85
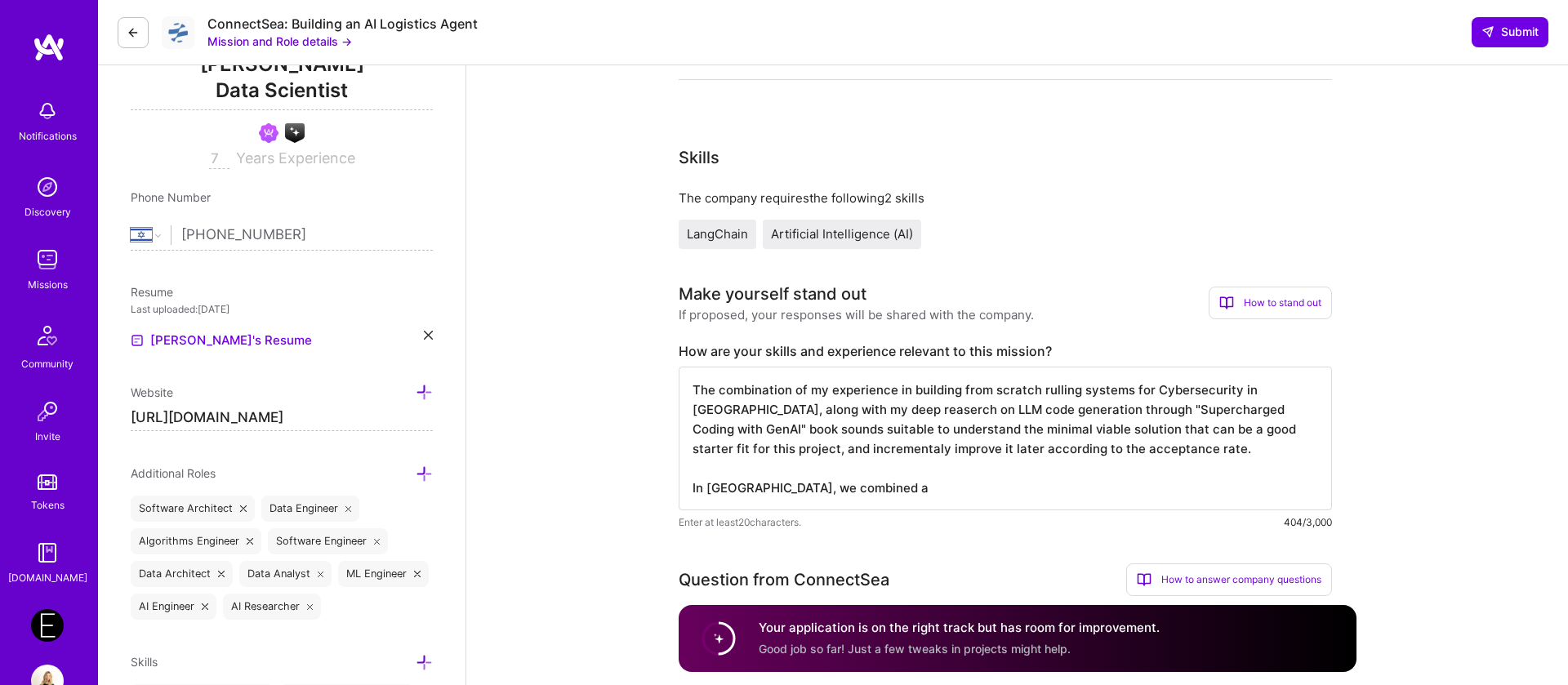
scroll to position [277, 0]
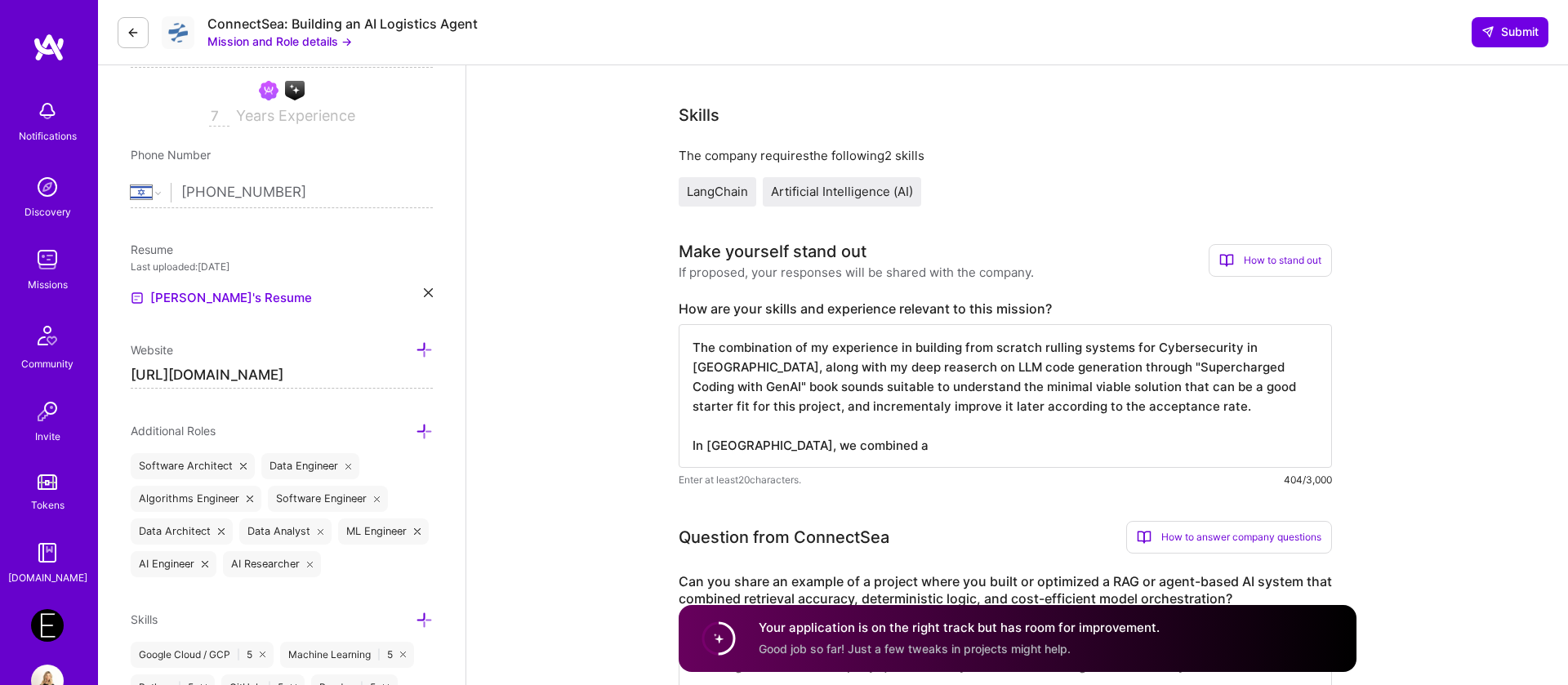
click at [869, 449] on textarea "The combination of my experience in building from scratch rulling systems for C…" at bounding box center [1005, 396] width 654 height 144
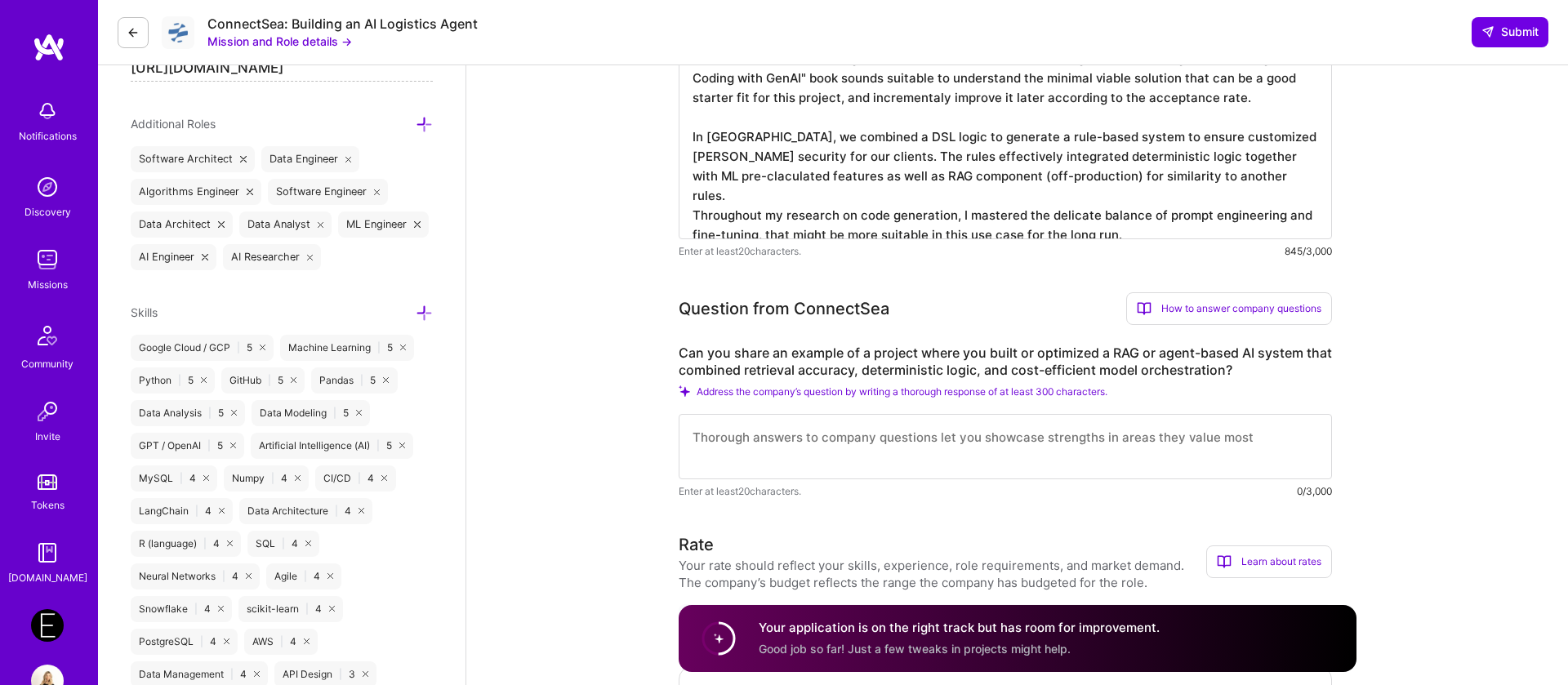
scroll to position [592, 0]
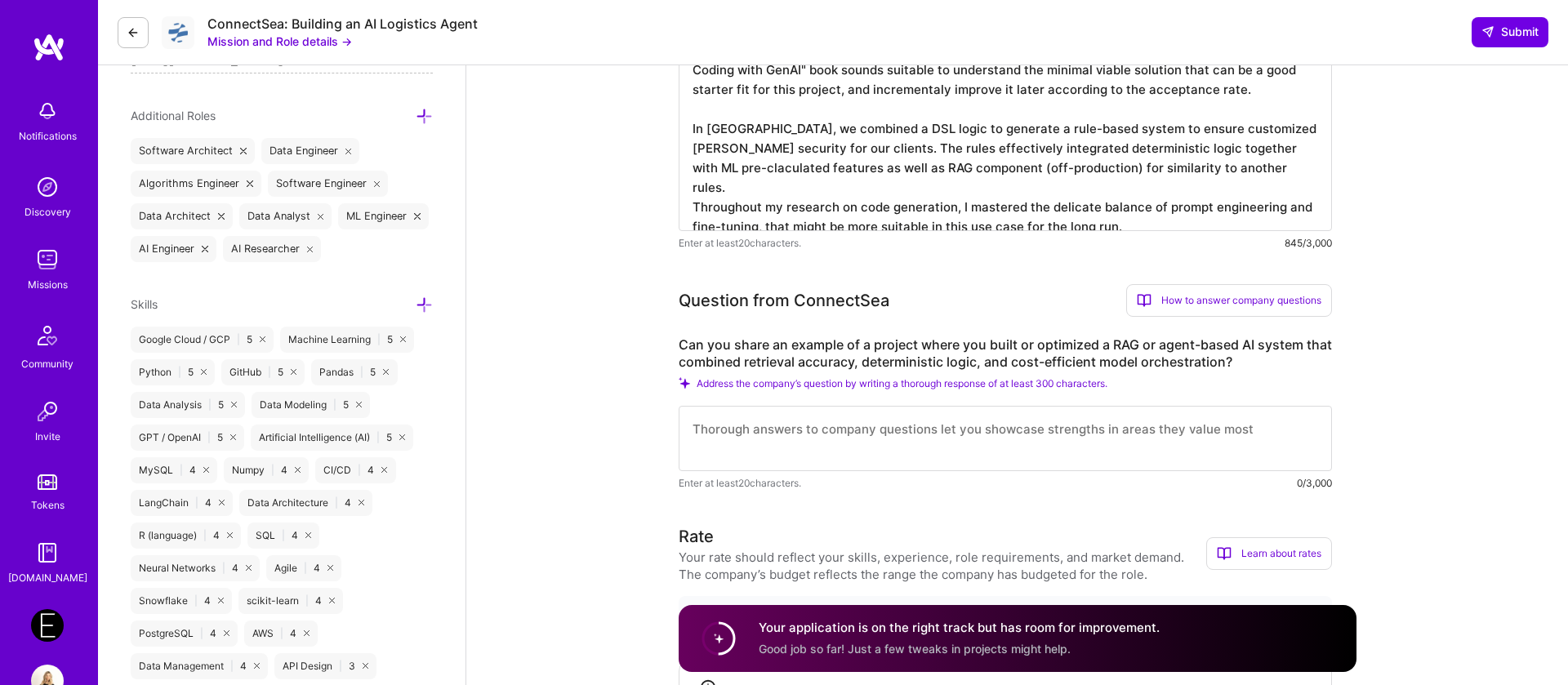
type textarea "The combination of my experience in building from scratch rulling systems for C…"
click at [1110, 442] on textarea at bounding box center [1005, 439] width 654 height 66
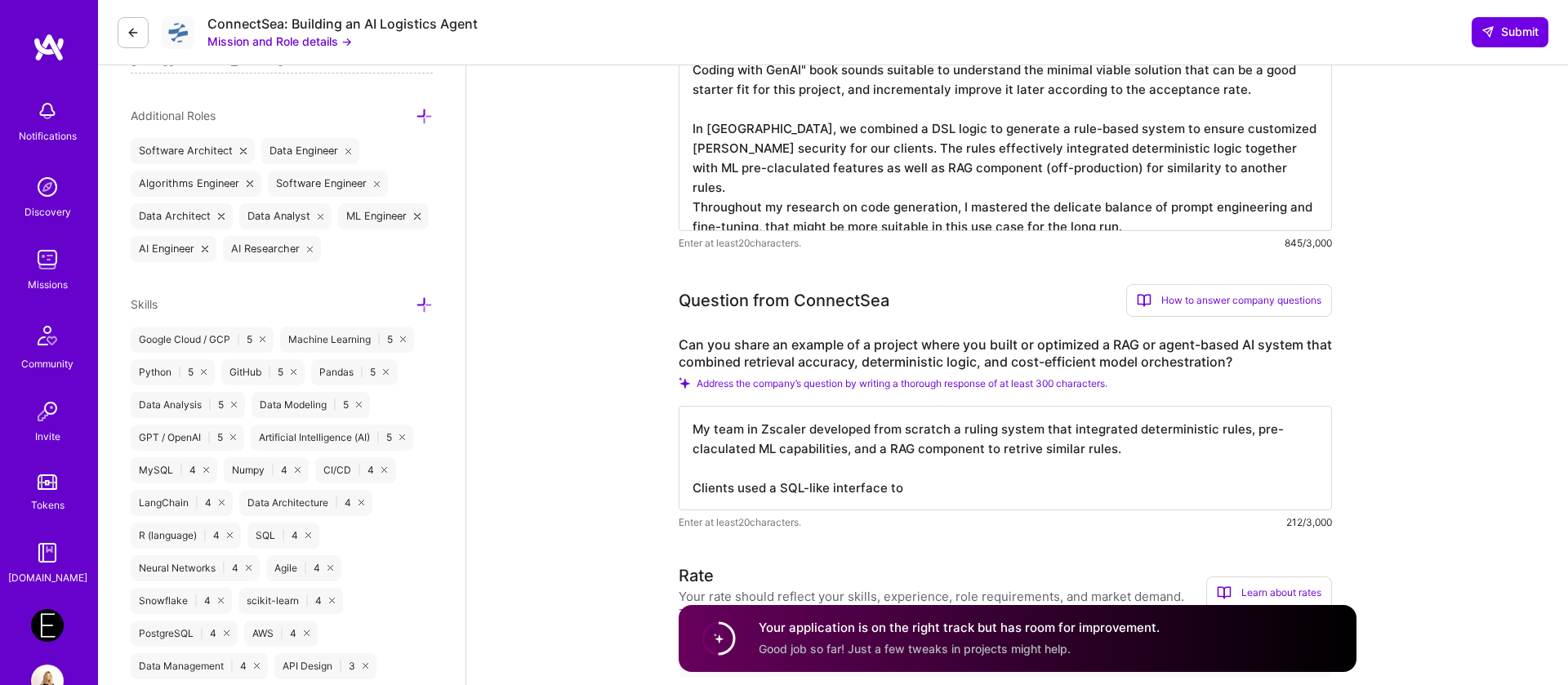
scroll to position [0, 0]
type textarea "My team in Zscaler developed from scratch a ruling system that integrated deter…"
click at [1258, 136] on textarea "The combination of my experience in building from scratch rulling systems for C…" at bounding box center [1005, 120] width 654 height 222
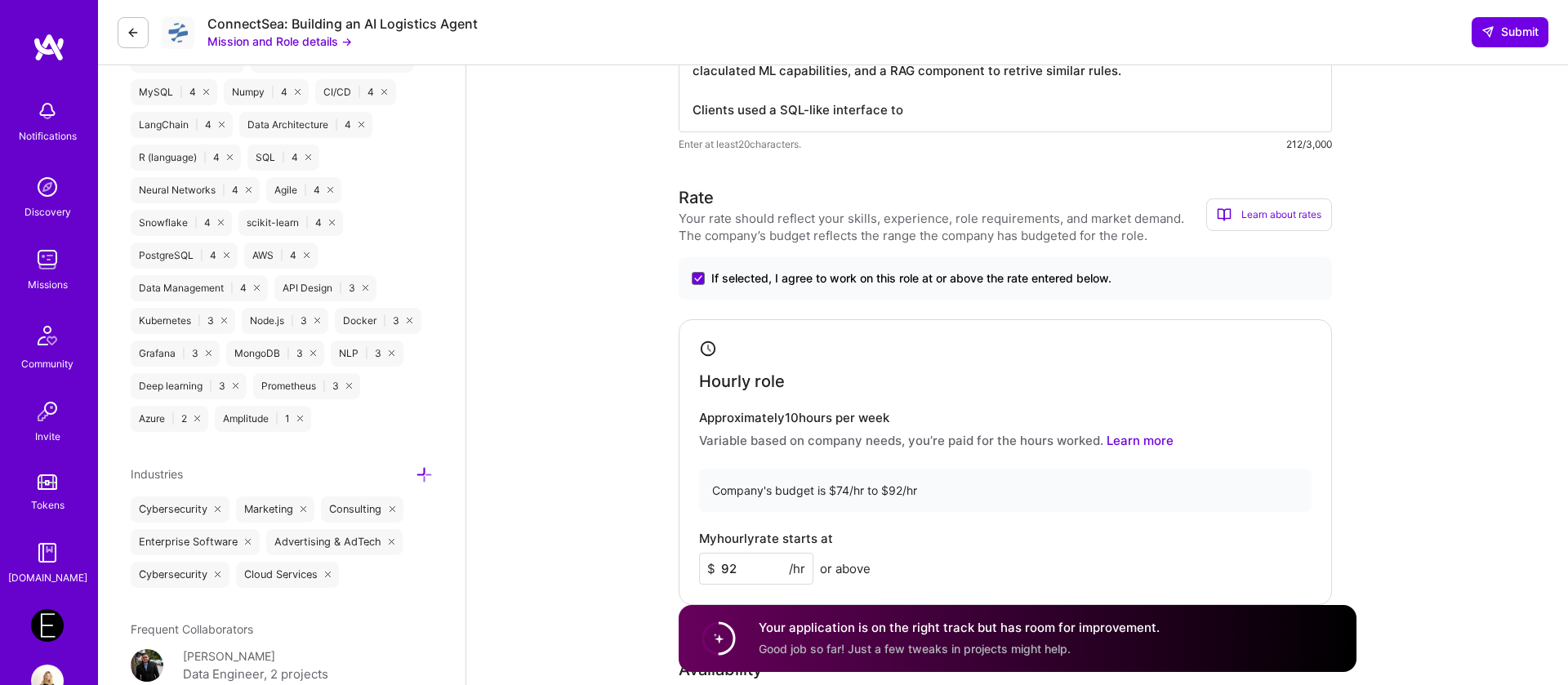
type textarea "The combination of my experience in building from scratch rulling systems for C…"
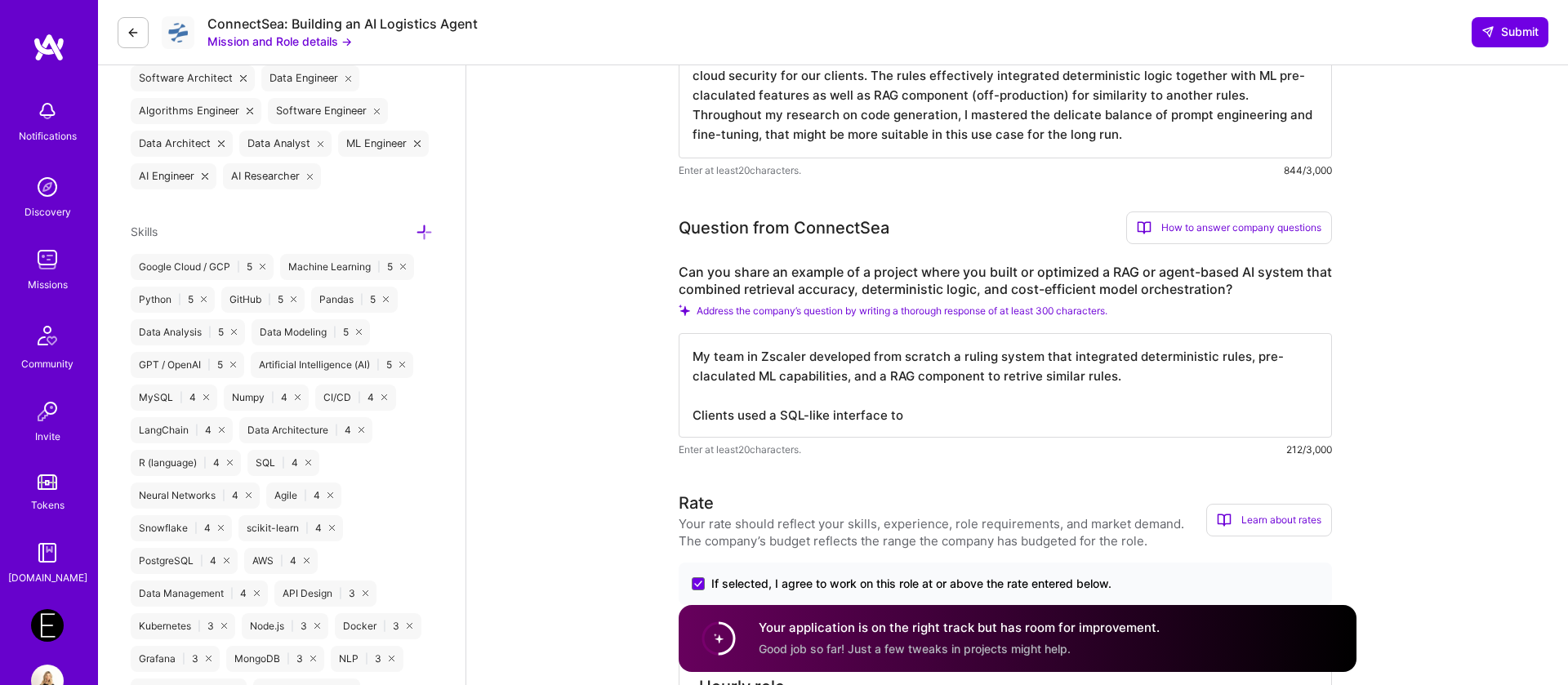
scroll to position [603, 0]
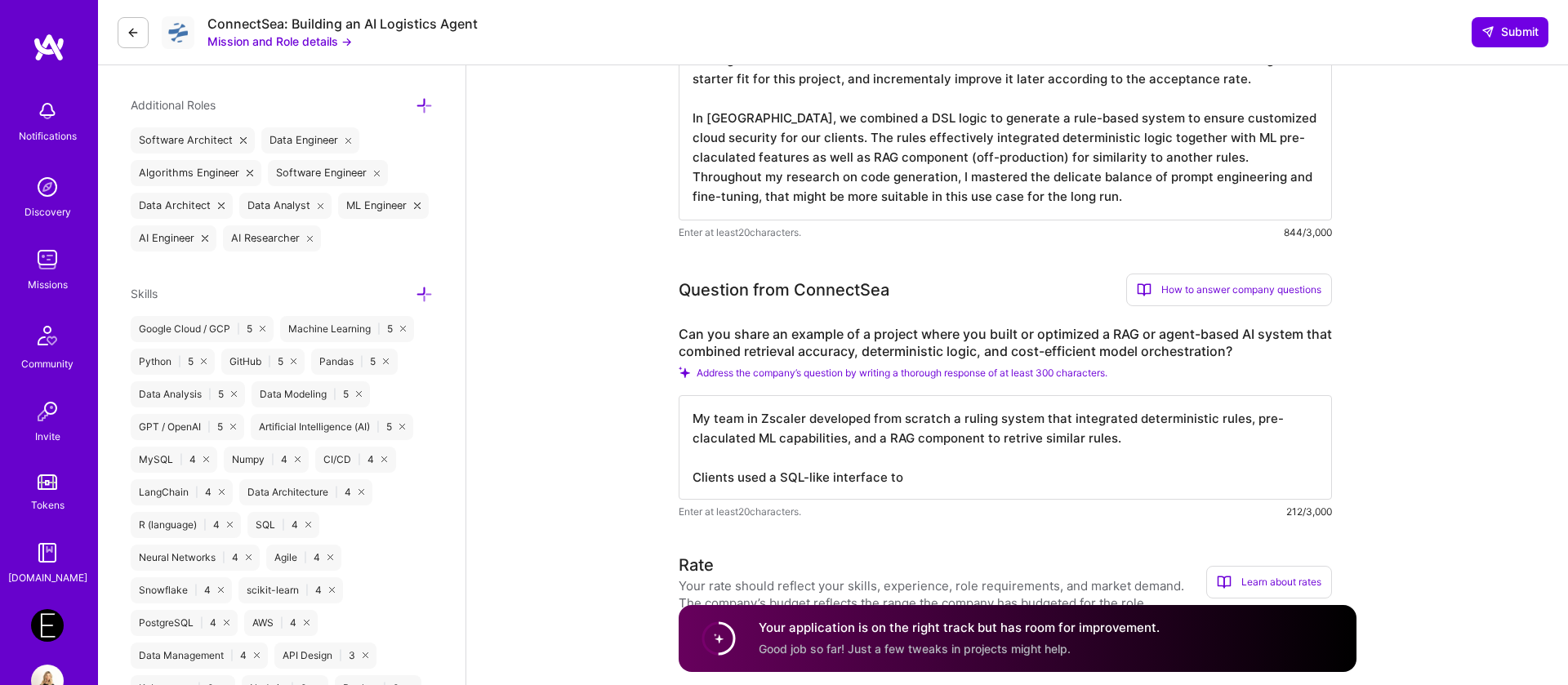
click at [899, 475] on textarea "My team in Zscaler developed from scratch a ruling system that integrated deter…" at bounding box center [1005, 448] width 654 height 104
type textarea "My team in Zscaler developed from scratch a ruling system that integrated deter…"
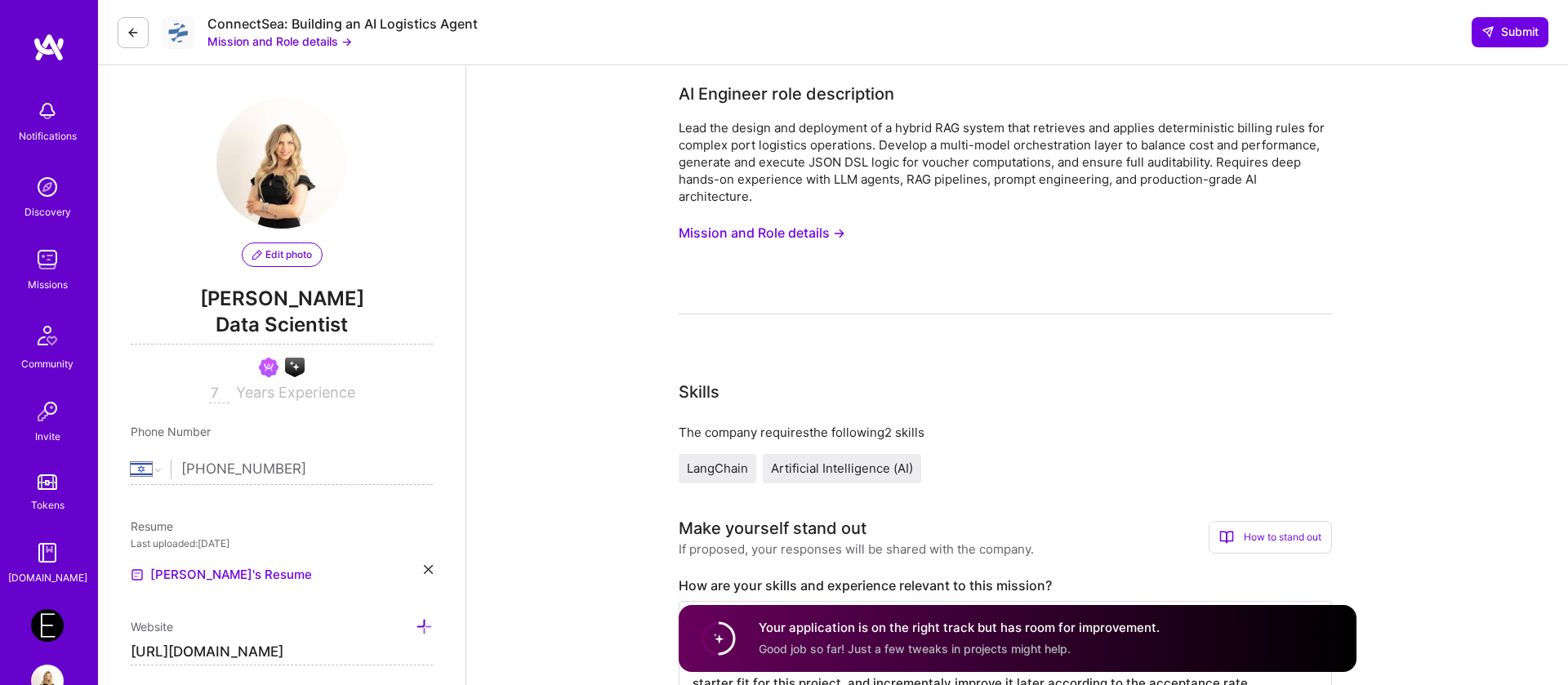
select select "IL"
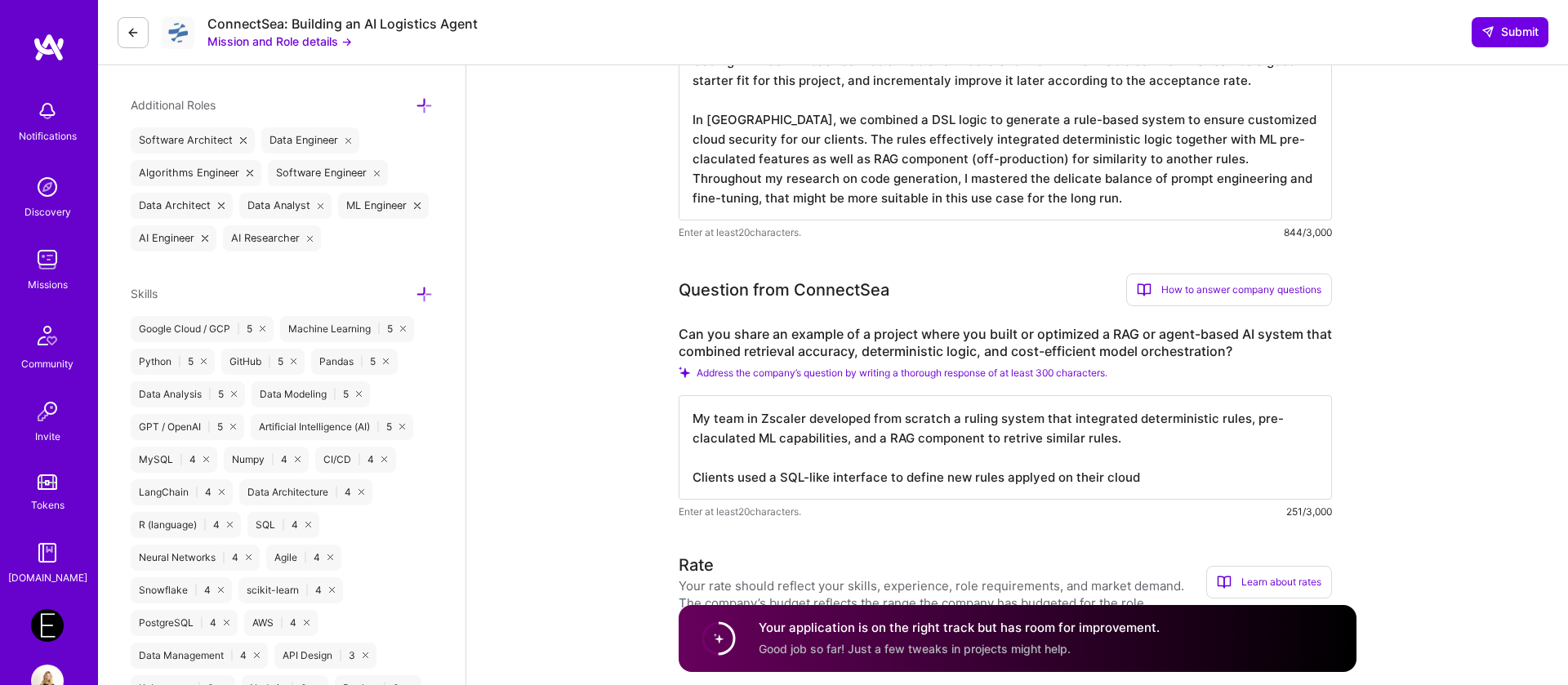
scroll to position [2, 0]
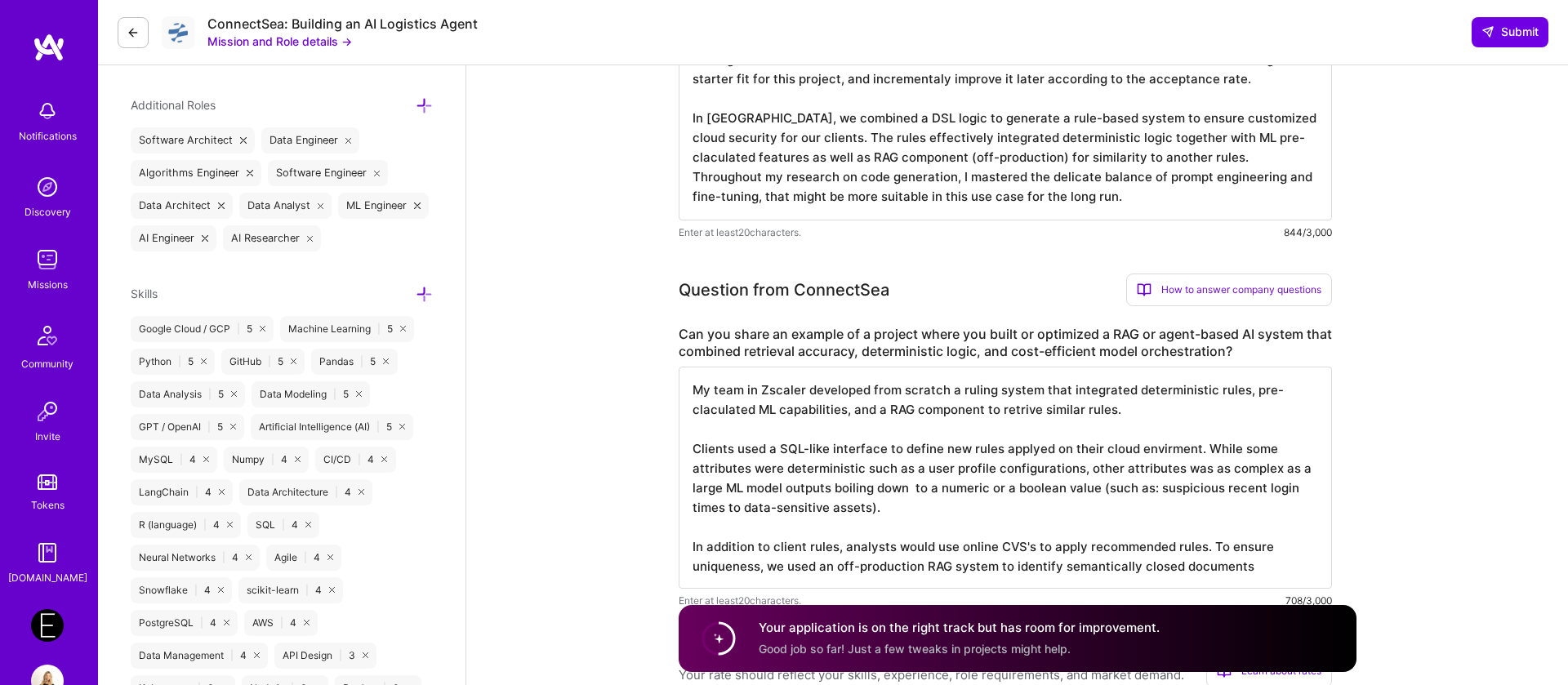
click at [1250, 556] on textarea "My team in Zscaler developed from scratch a ruling system that integrated deter…" at bounding box center [1005, 477] width 654 height 222
click at [1267, 566] on textarea "My team in Zscaler developed from scratch a ruling system that integrated deter…" at bounding box center [1005, 477] width 654 height 222
click at [1038, 450] on textarea "My team in Zscaler developed from scratch a ruling system that integrated deter…" at bounding box center [1005, 477] width 654 height 222
click at [1302, 571] on textarea "My team in Zscaler developed from scratch a ruling system that integrated deter…" at bounding box center [1005, 477] width 654 height 222
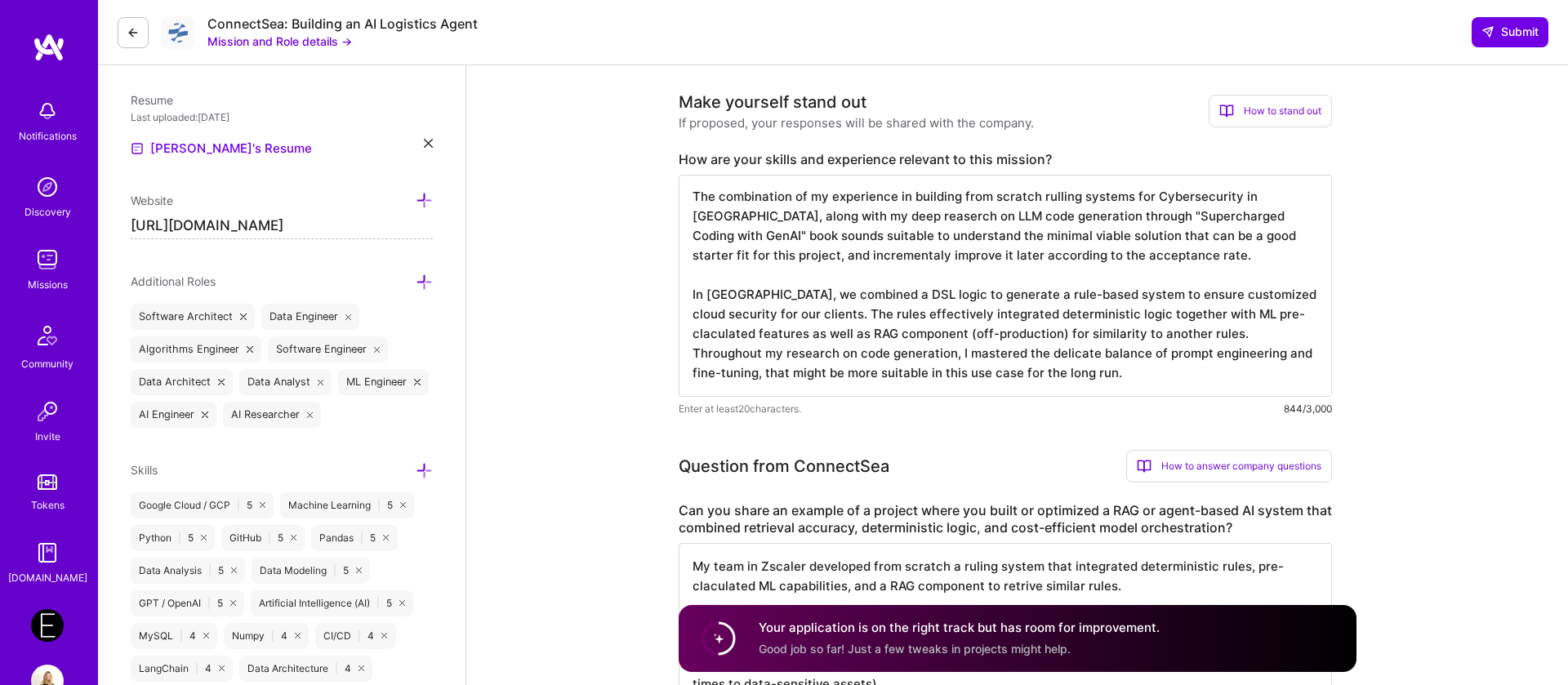
scroll to position [439, 0]
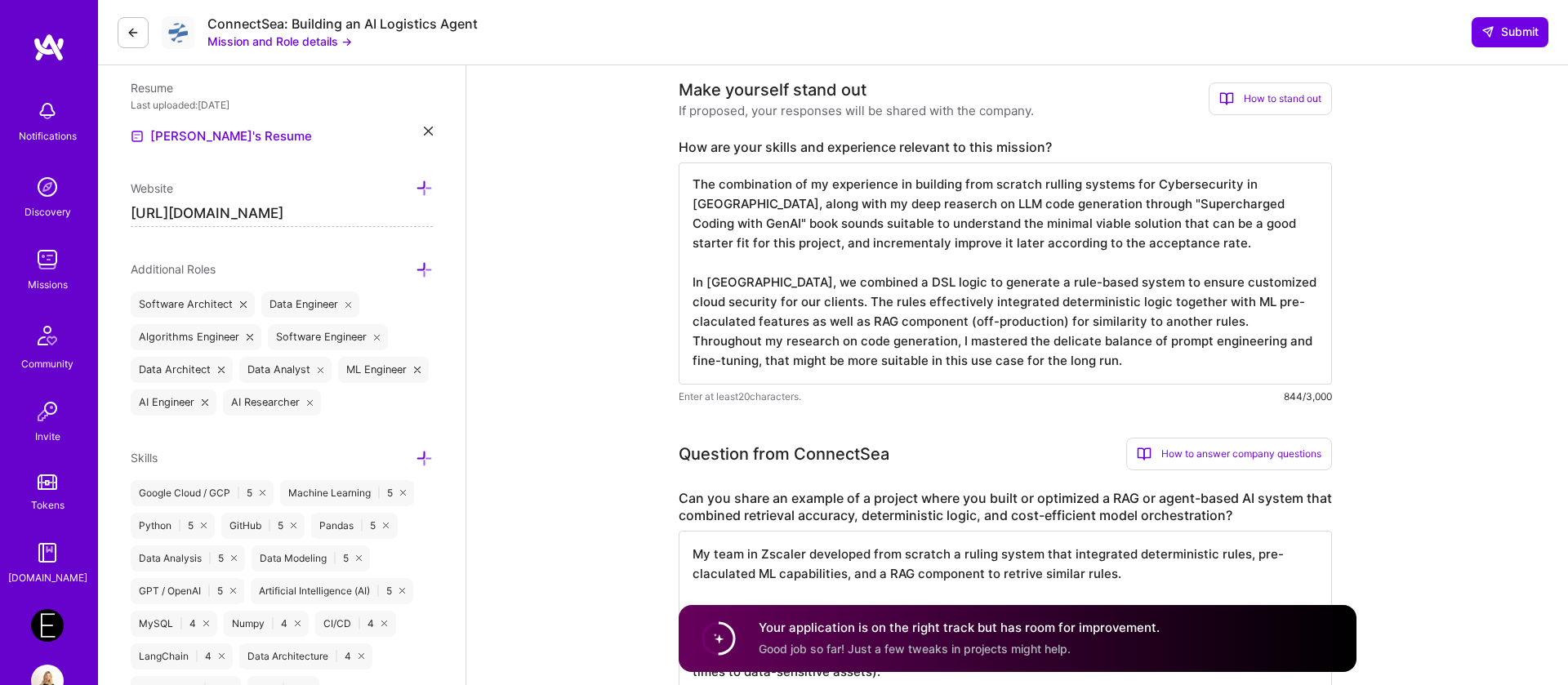
type textarea "My team in Zscaler developed from scratch a ruling system that integrated deter…"
click at [847, 256] on textarea "The combination of my experience in building from scratch rulling systems for C…" at bounding box center [1005, 273] width 654 height 222
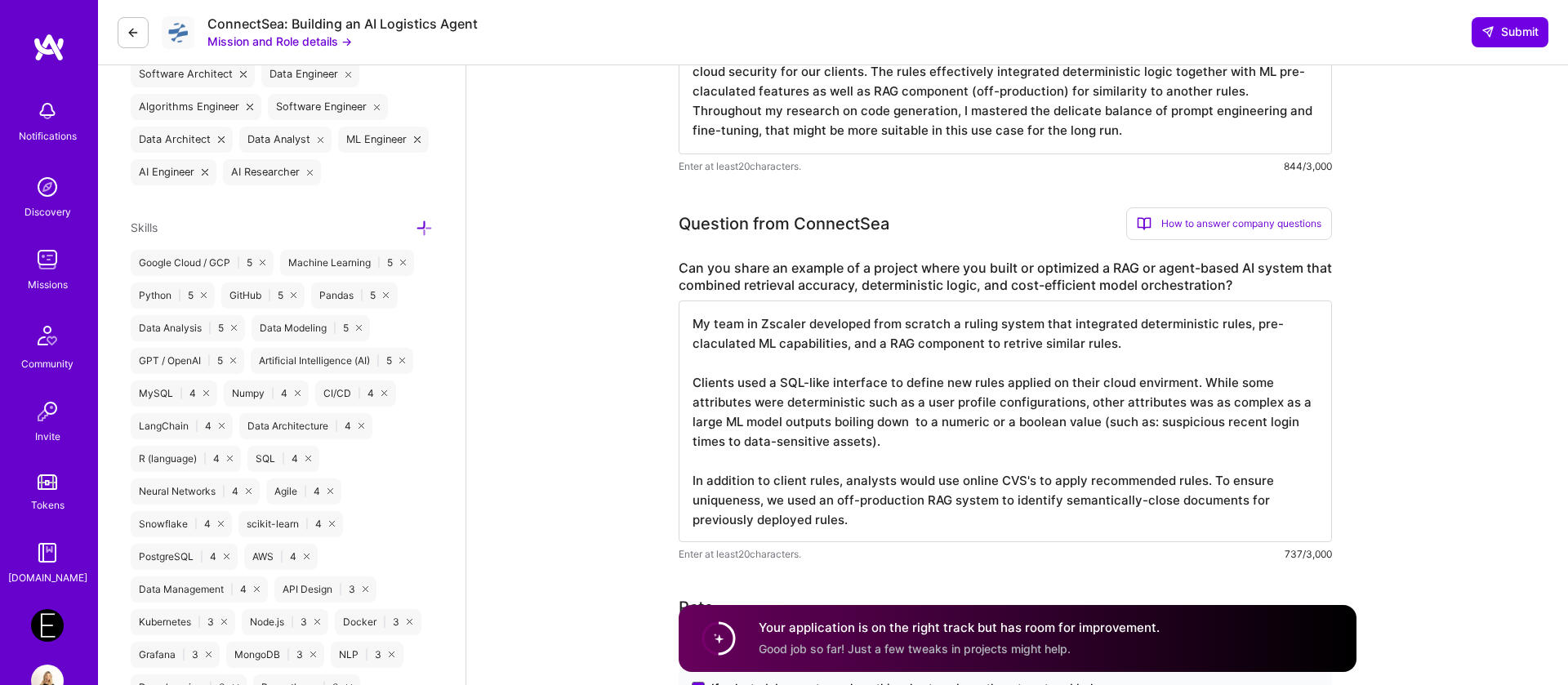
scroll to position [628, 0]
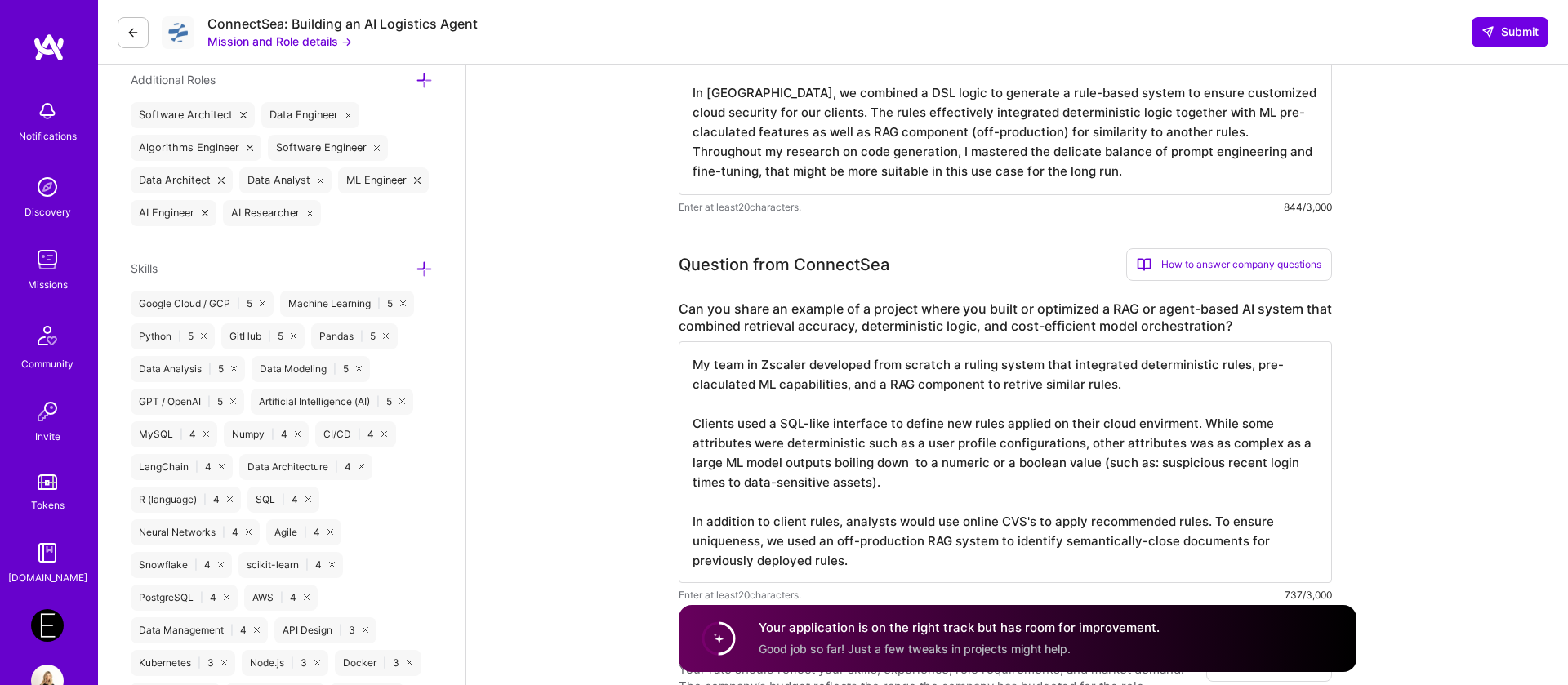
paste textarea "building rule-based systems from the ground up at [GEOGRAPHIC_DATA] and my in-d…"
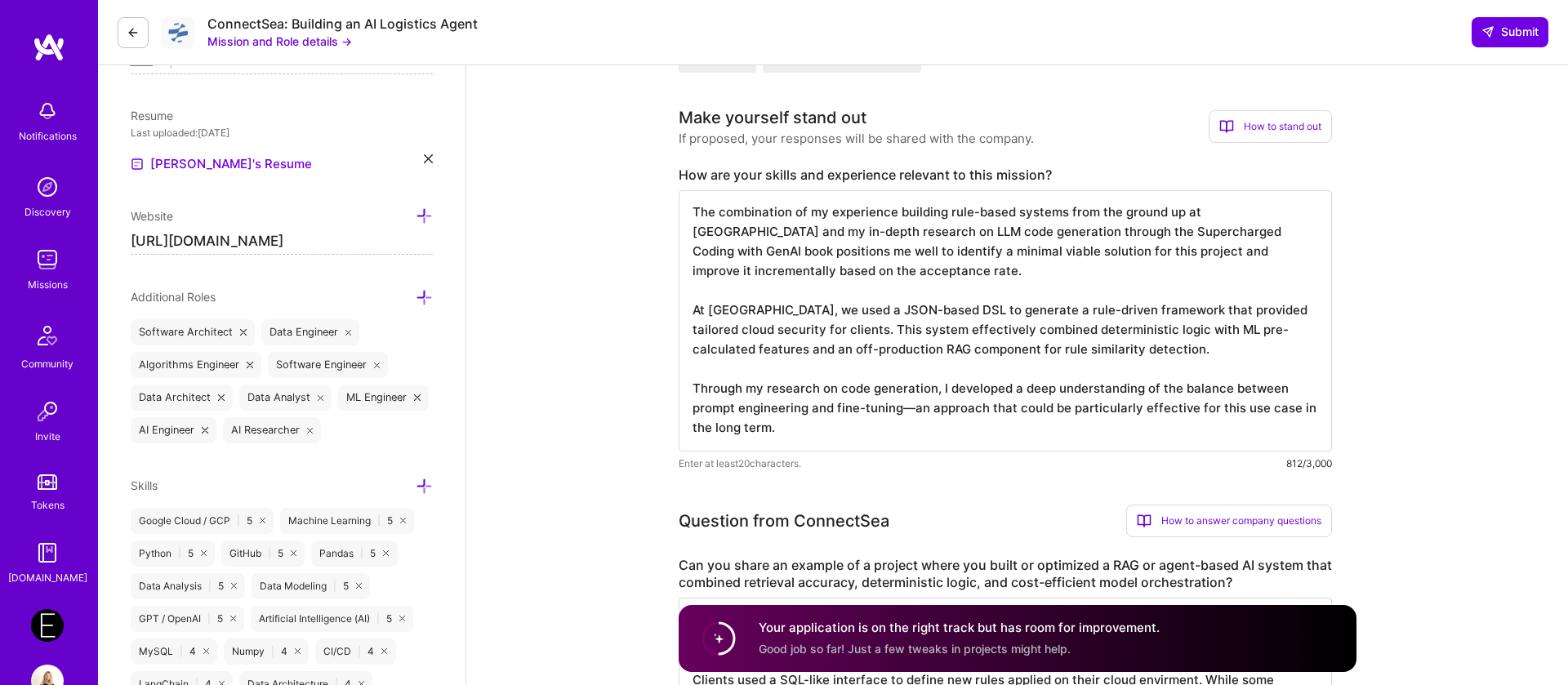
scroll to position [0, 0]
drag, startPoint x: 1021, startPoint y: 211, endPoint x: 806, endPoint y: 230, distance: 215.8
click at [806, 230] on textarea "The combination of my experience building rule-based systems from the ground up…" at bounding box center [1005, 321] width 654 height 262
click at [776, 233] on textarea "The combination of my experience building rule-based systems from the ground up…" at bounding box center [1005, 321] width 654 height 262
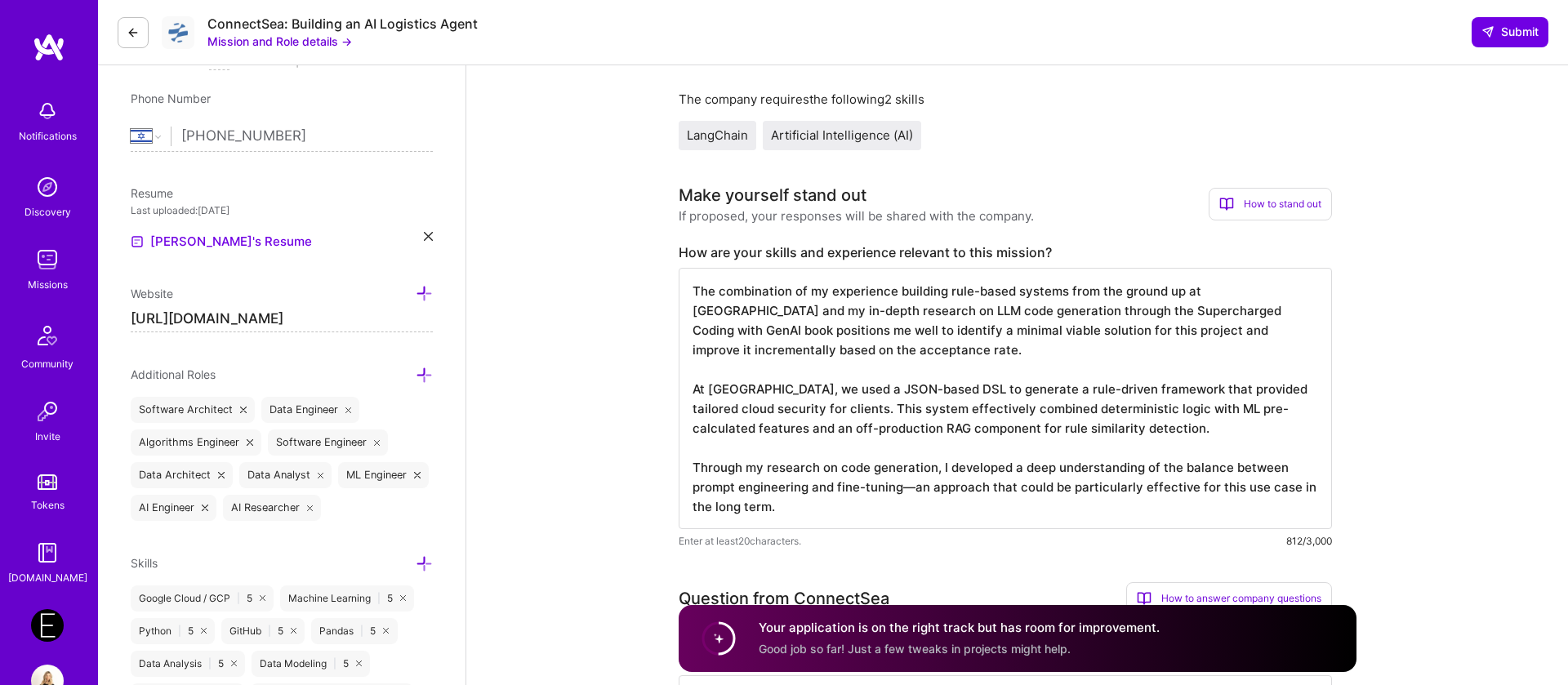
scroll to position [329, 0]
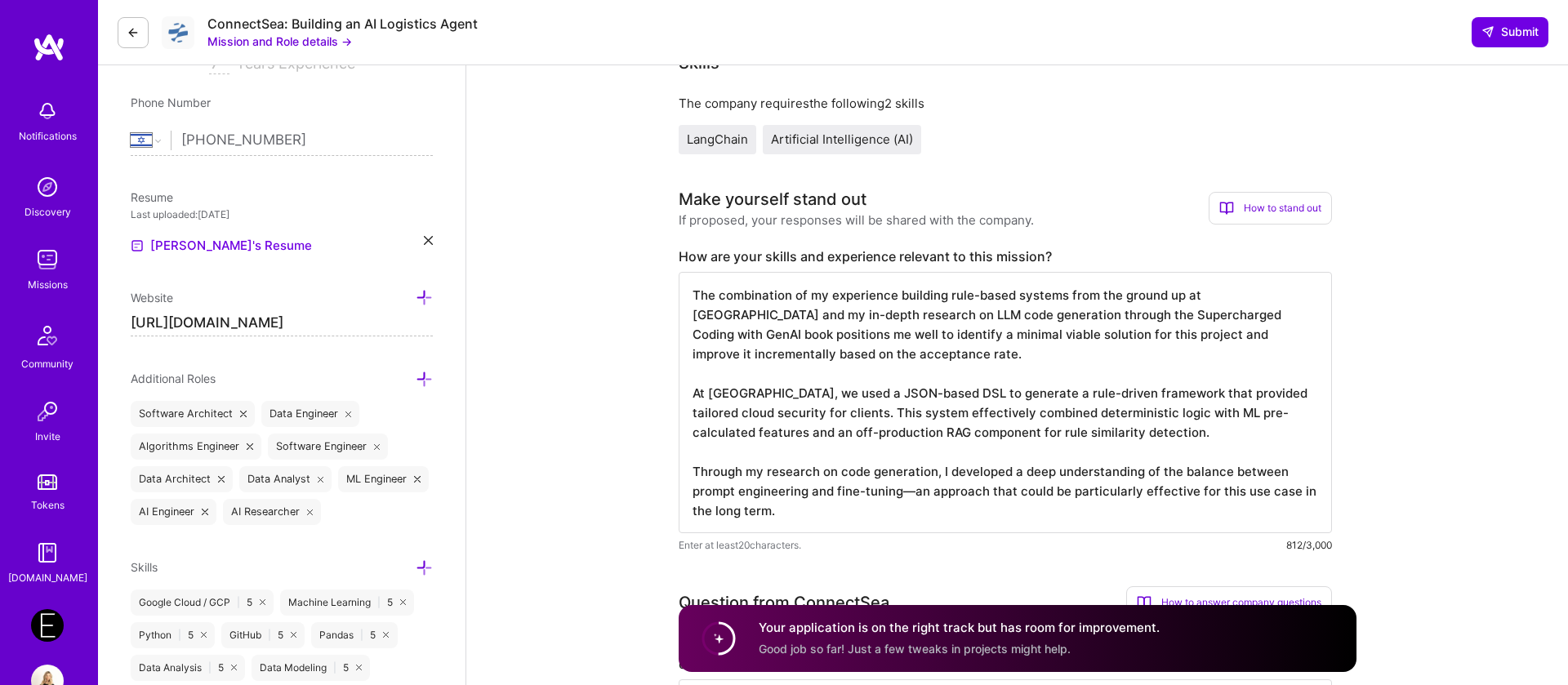
drag, startPoint x: 1068, startPoint y: 298, endPoint x: 1162, endPoint y: 305, distance: 94.3
click at [1162, 305] on textarea "The combination of my experience building rule-based systems from the ground up…" at bounding box center [1005, 403] width 654 height 262
click at [836, 330] on textarea "The combination of my experience building rule-based systems from the ground up…" at bounding box center [1005, 403] width 654 height 262
drag, startPoint x: 719, startPoint y: 334, endPoint x: 1123, endPoint y: 358, distance: 404.7
click at [1123, 358] on textarea "The combination of my experience building rule-based systems from the ground up…" at bounding box center [1005, 403] width 654 height 262
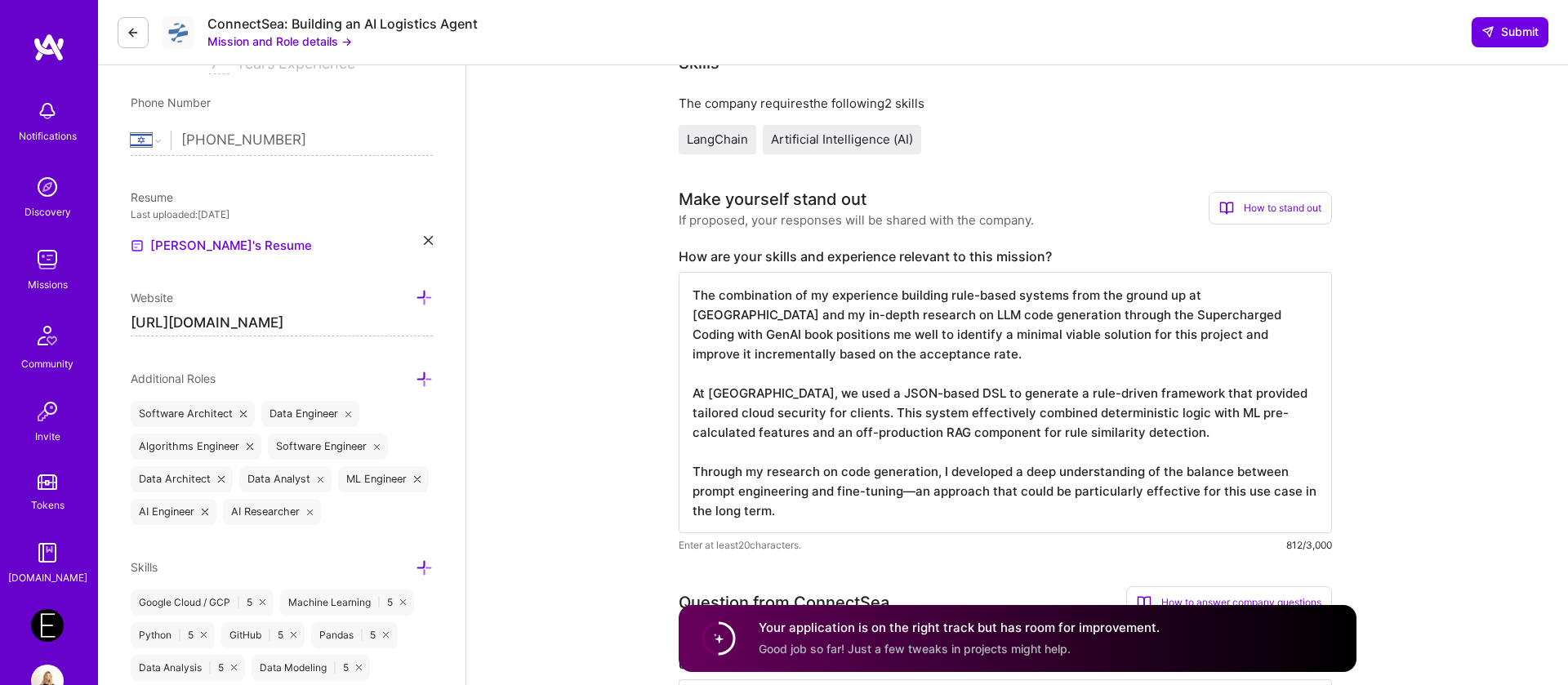
click at [772, 388] on textarea "The combination of my experience building rule-based systems from the ground up…" at bounding box center [1005, 403] width 654 height 262
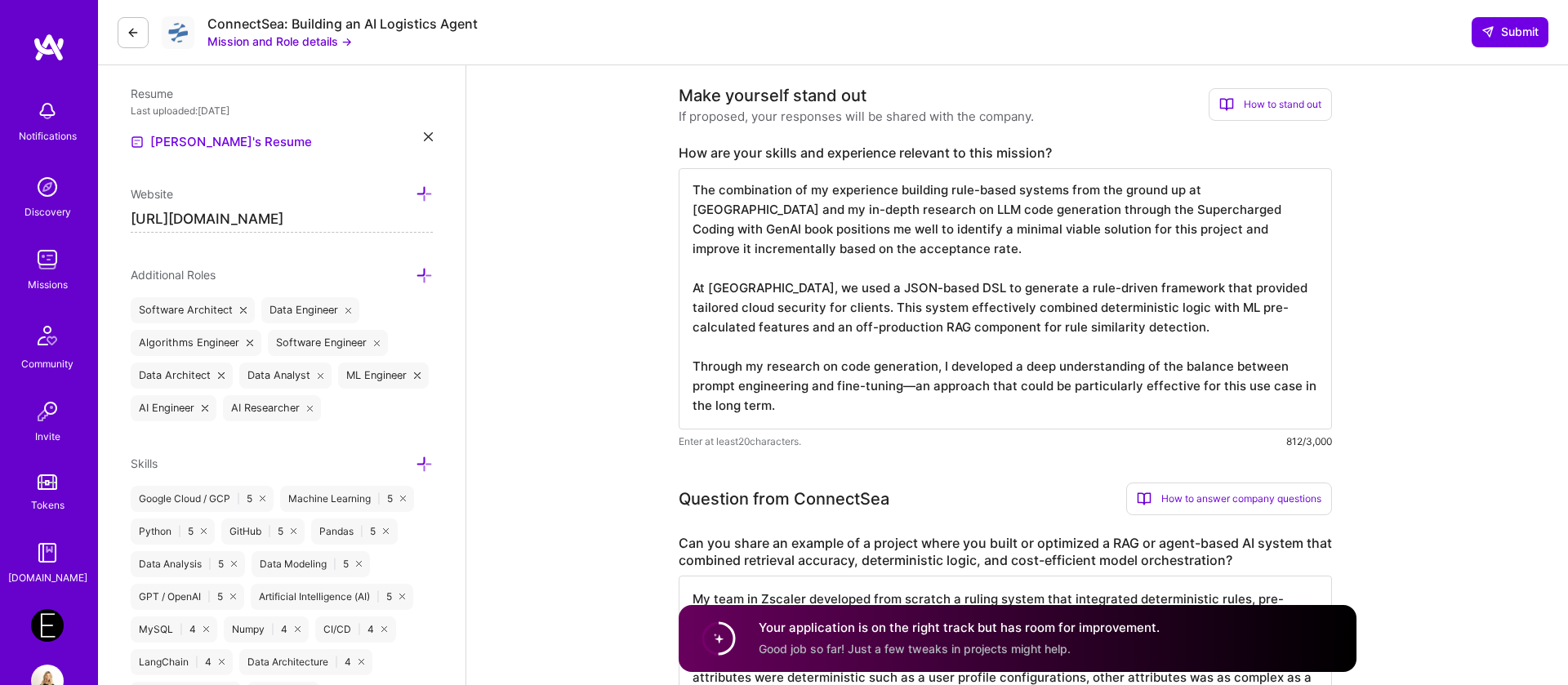
scroll to position [440, 0]
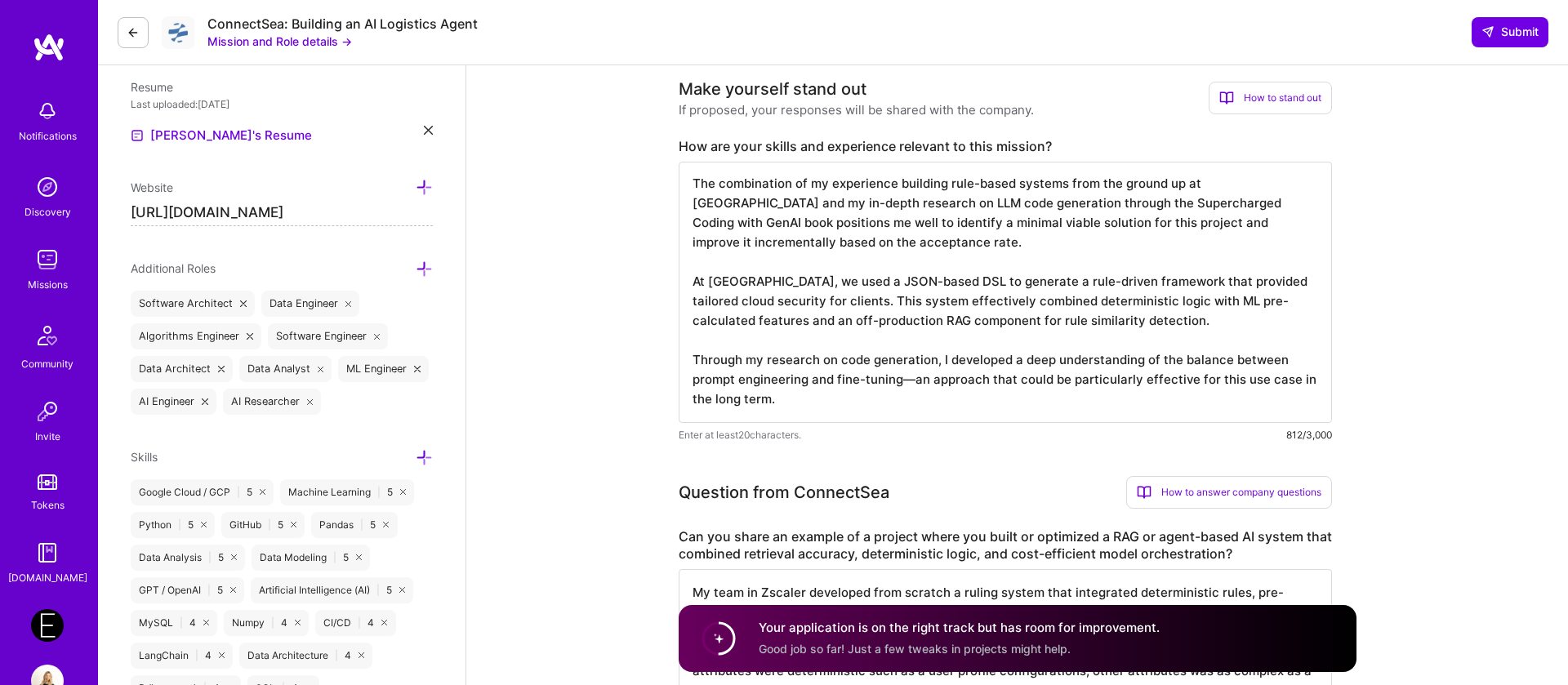
drag, startPoint x: 910, startPoint y: 379, endPoint x: 1428, endPoint y: 660, distance: 589.3
click at [916, 379] on textarea "The combination of my experience building rule-based systems from the ground up…" at bounding box center [1005, 292] width 654 height 262
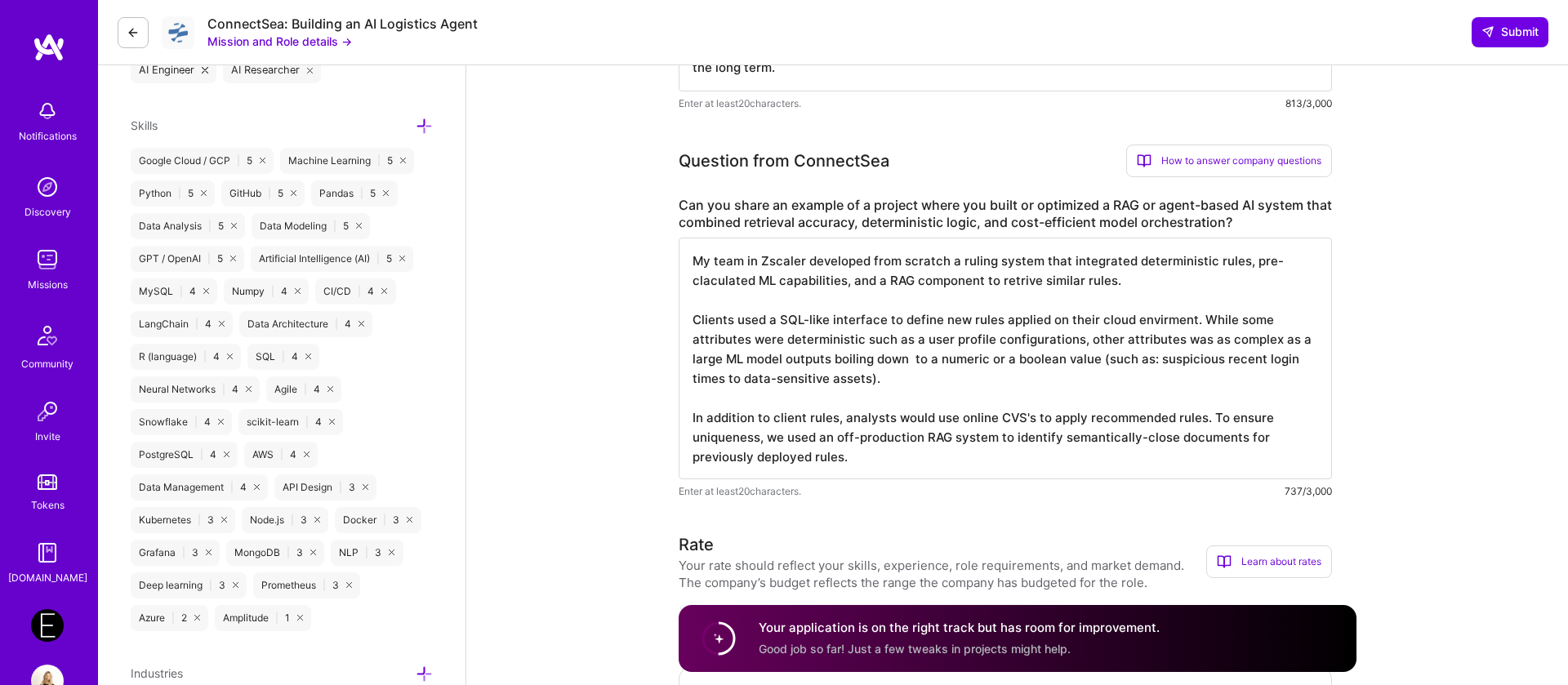
scroll to position [779, 0]
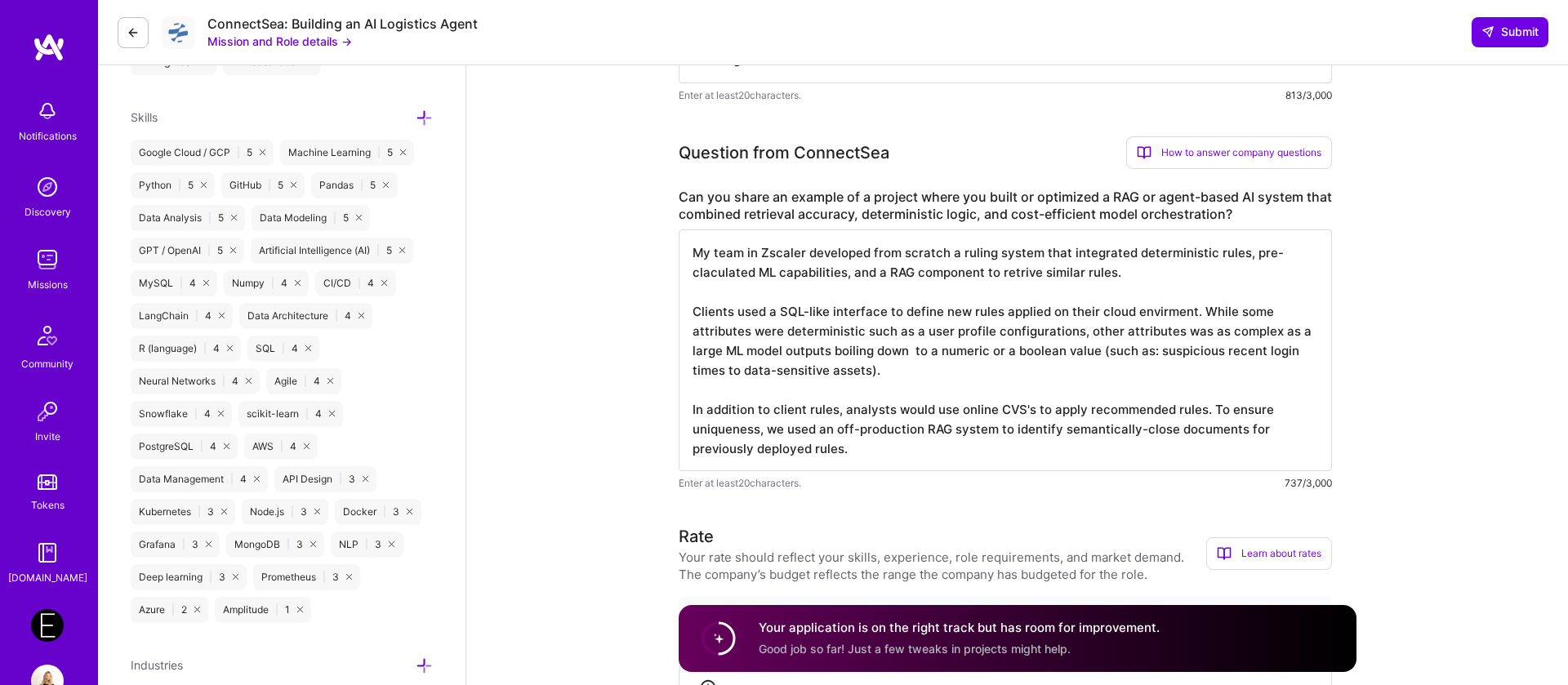
type textarea "The combination of my experience building rule-based systems from the ground up…"
click at [912, 308] on textarea "My team in Zscaler developed from scratch a ruling system that integrated deter…" at bounding box center [1005, 350] width 654 height 242
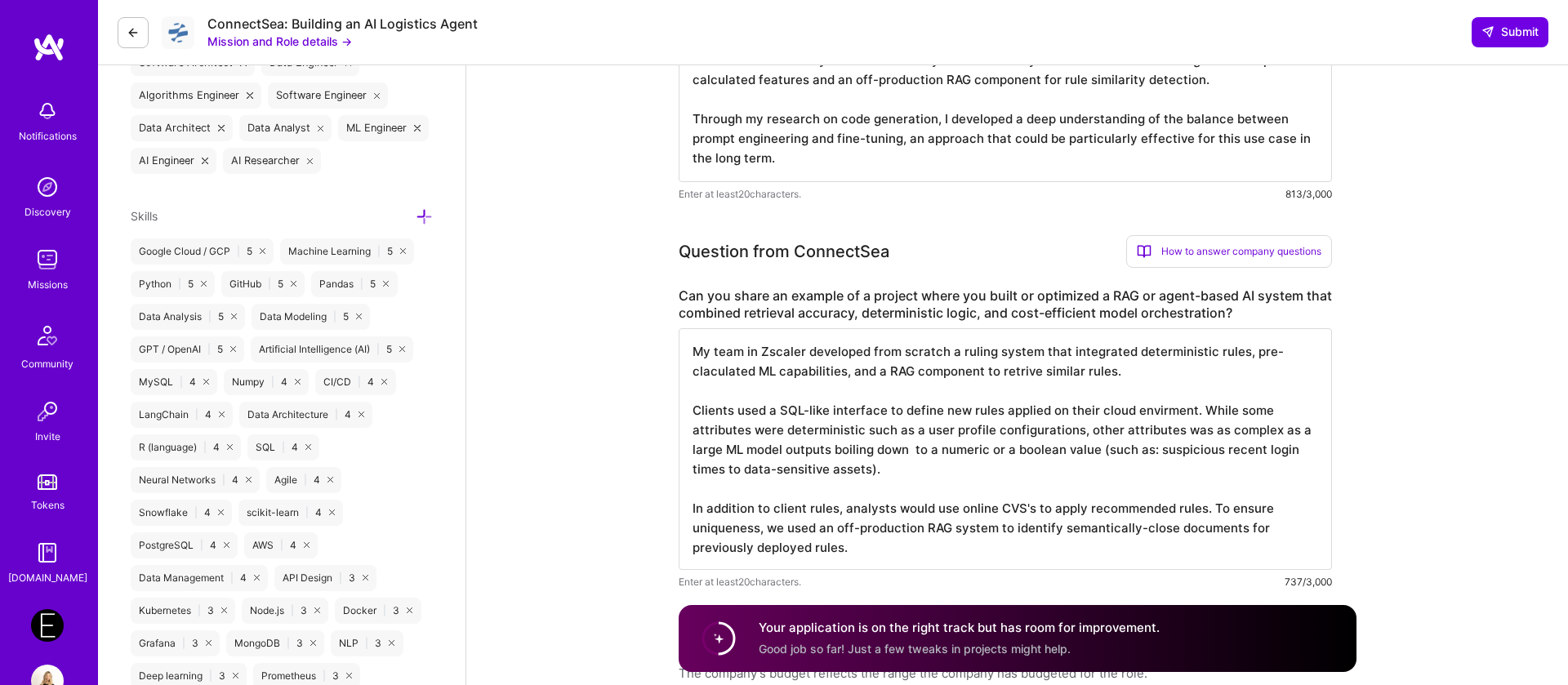
scroll to position [2, 0]
click at [811, 470] on textarea "My team in Zscaler developed from scratch a ruling system that integrated deter…" at bounding box center [1005, 449] width 654 height 242
paste textarea "At Zscaler, my team developed a rule-based system from scratch that integrated …"
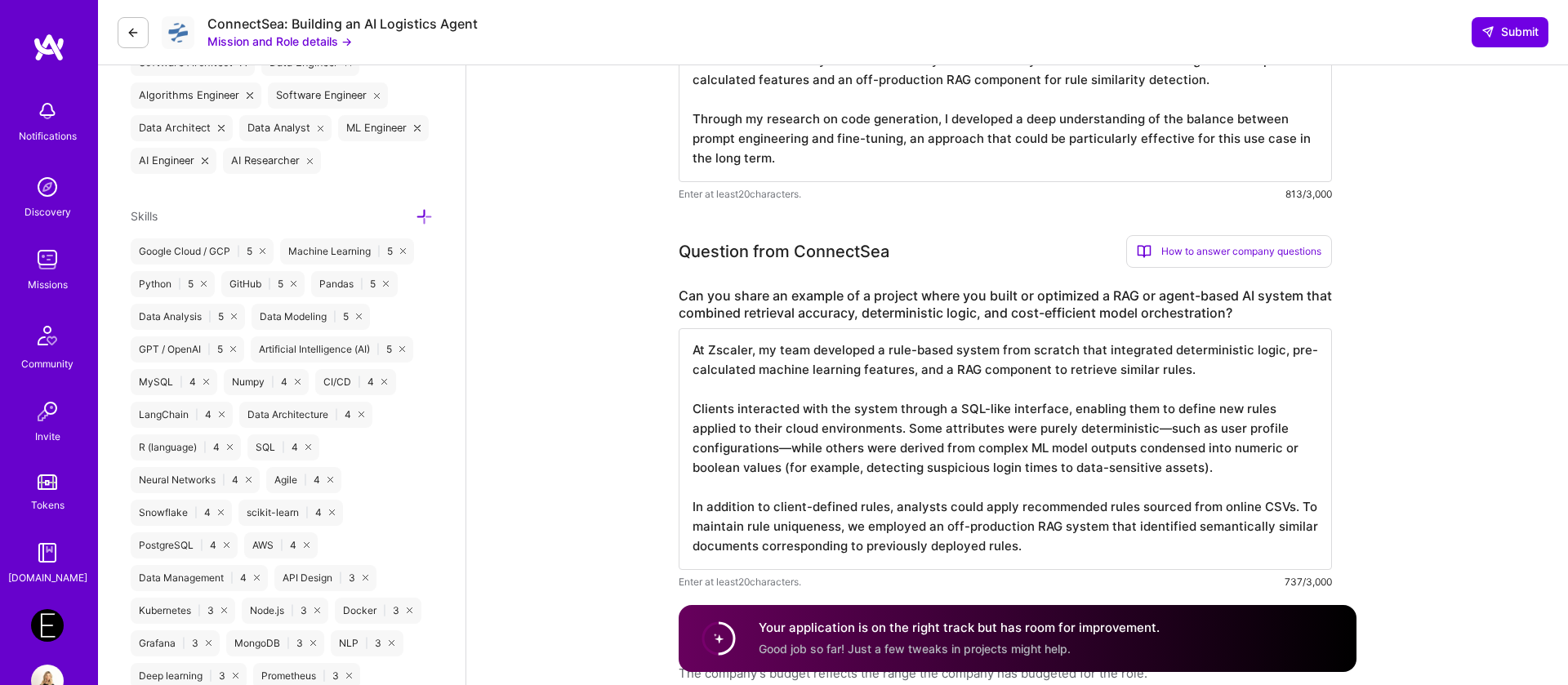
scroll to position [0, 0]
click at [1126, 432] on textarea "At Zscaler, my team developed a rule-based system from scratch that integrated …" at bounding box center [1005, 449] width 654 height 242
click at [708, 451] on textarea "At Zscaler, my team developed a rule-based system from scratch that integrated …" at bounding box center [1005, 449] width 654 height 242
click at [1265, 509] on textarea "At Zscaler, my team developed a rule-based system from scratch that integrated …" at bounding box center [1005, 449] width 654 height 242
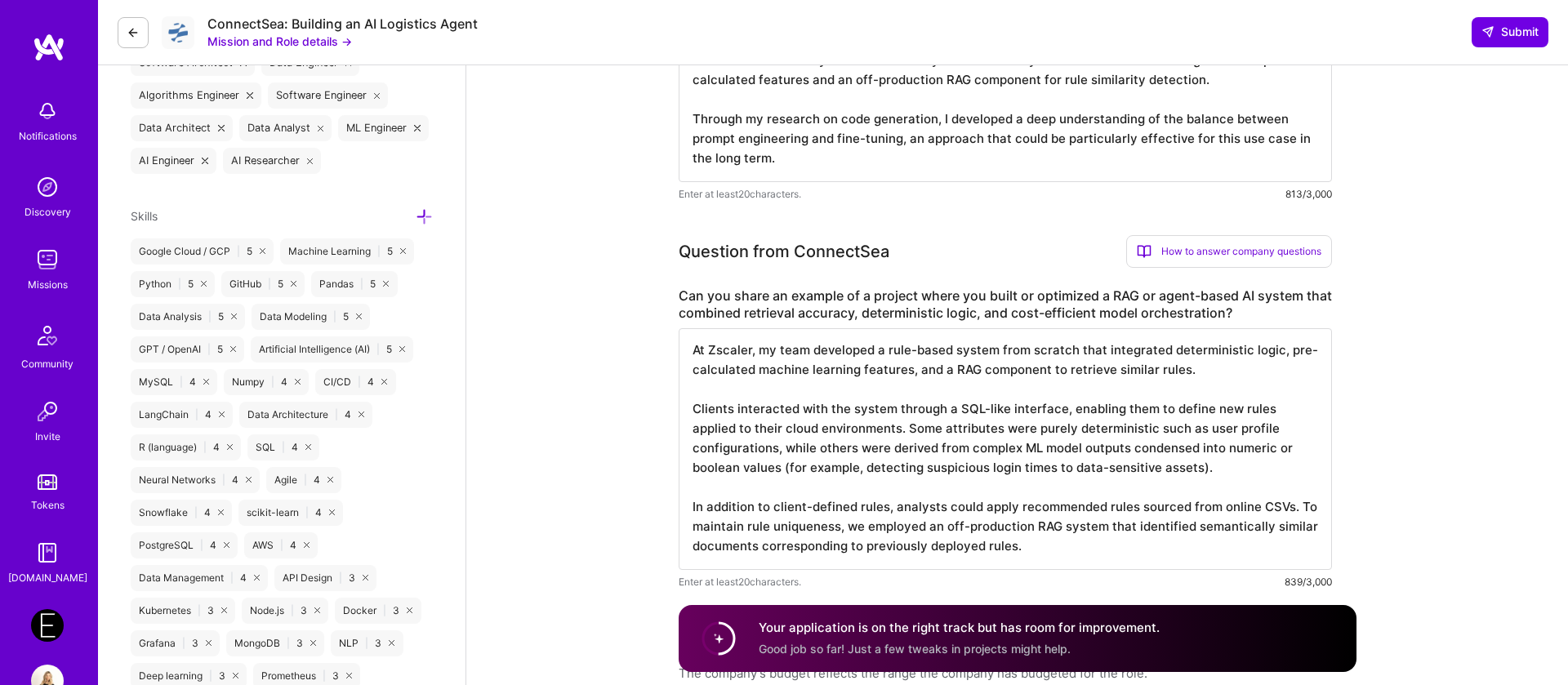
click at [1265, 509] on textarea "At Zscaler, my team developed a rule-based system from scratch that integrated …" at bounding box center [1005, 449] width 654 height 242
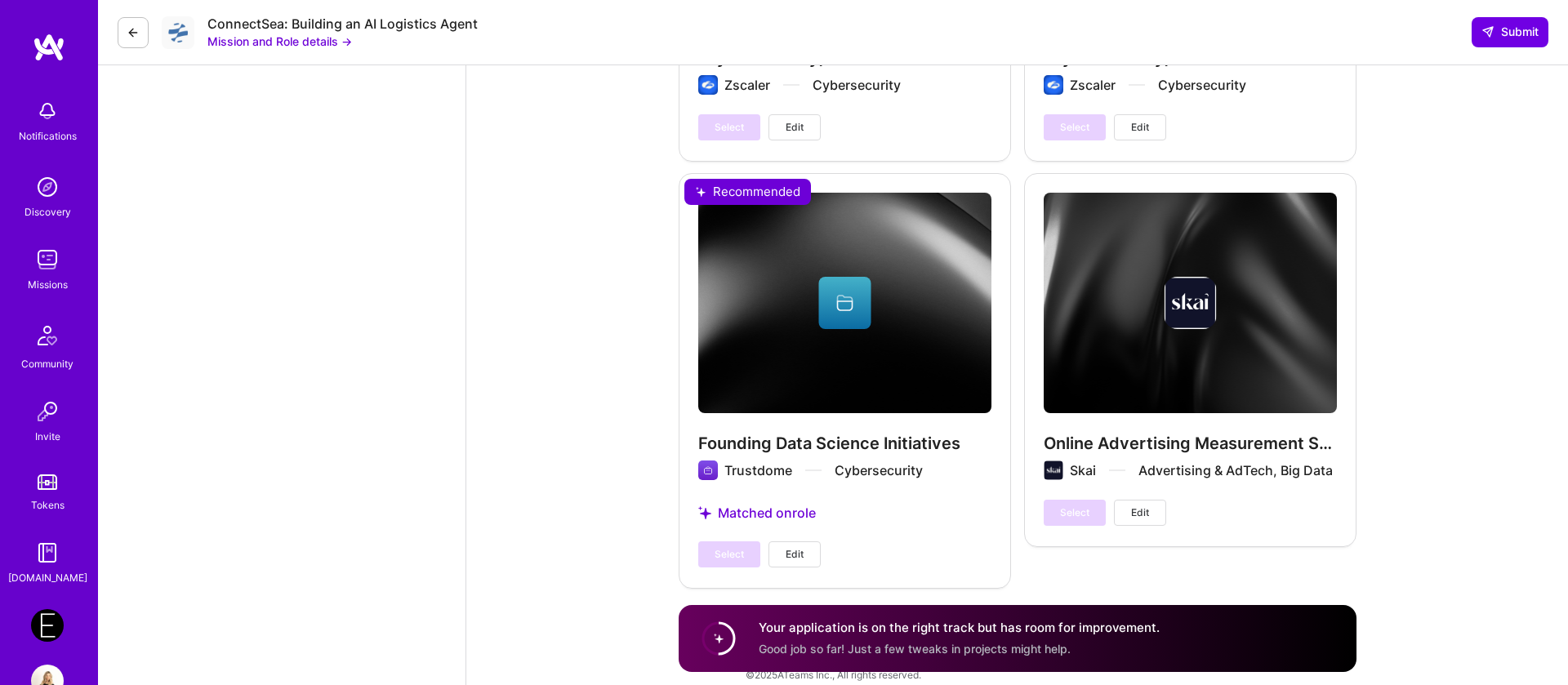
scroll to position [3404, 0]
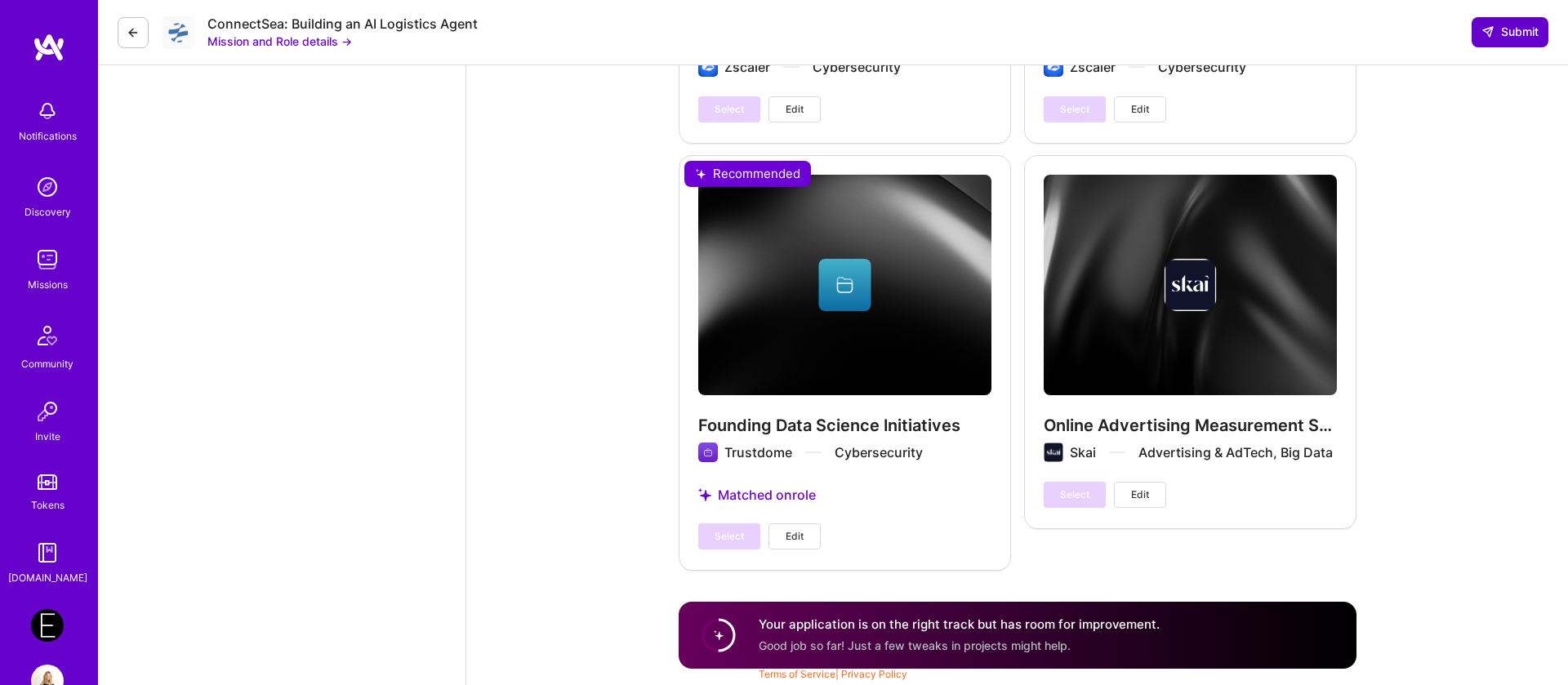
type textarea "At Zscaler, my team developed a rule-based system from scratch that integrated …"
click at [1522, 17] on button "Submit" at bounding box center [1510, 31] width 76 height 30
click at [1041, 655] on div "Your application is on the right track but has room for improvement. Good job s…" at bounding box center [1018, 636] width 678 height 67
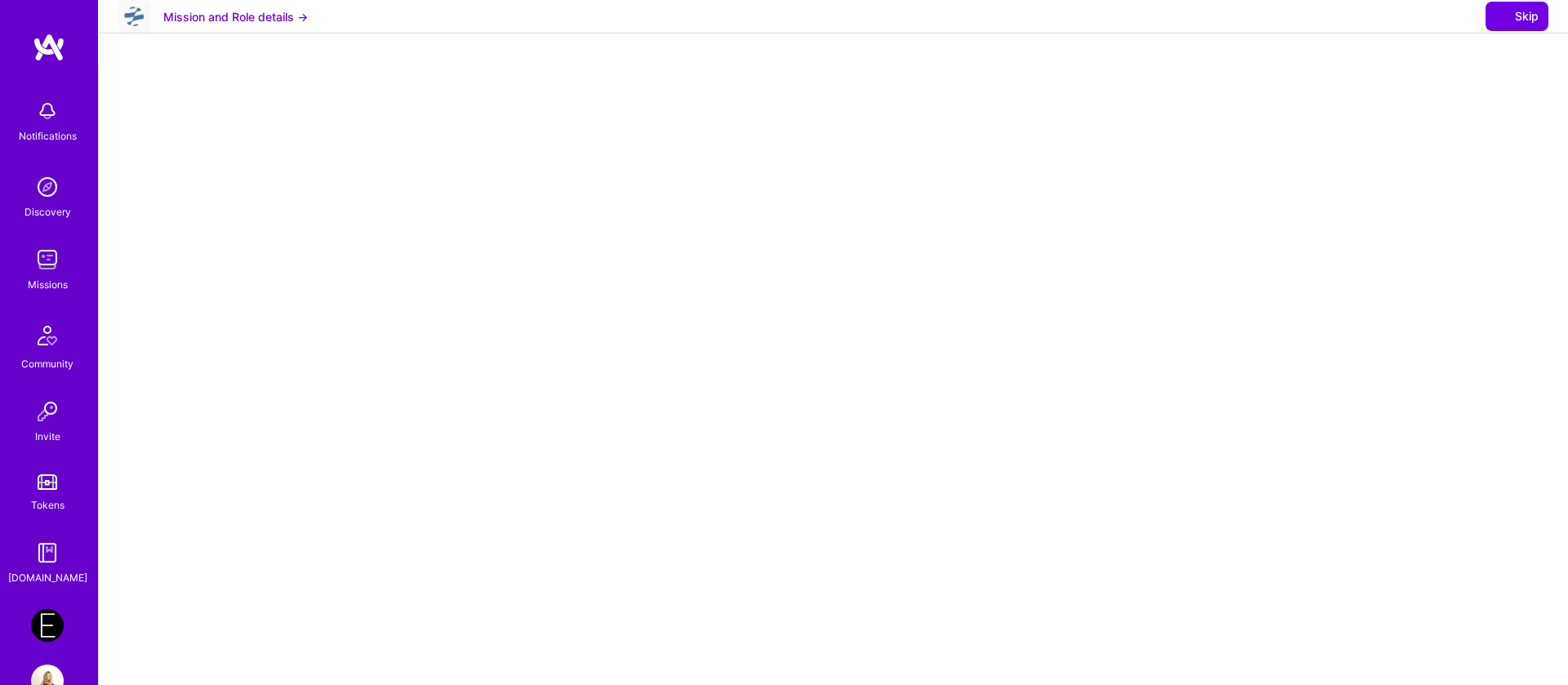
select select "IL"
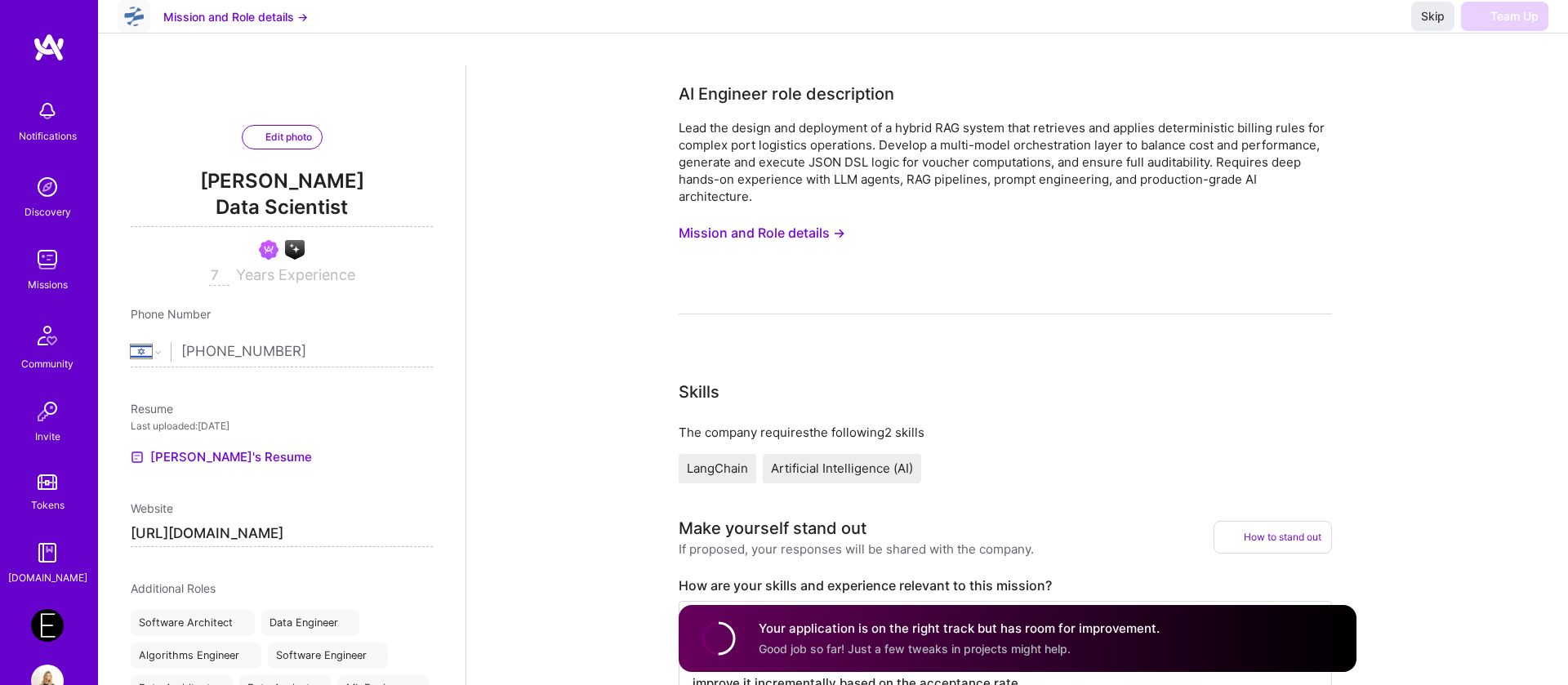
scroll to position [45, 0]
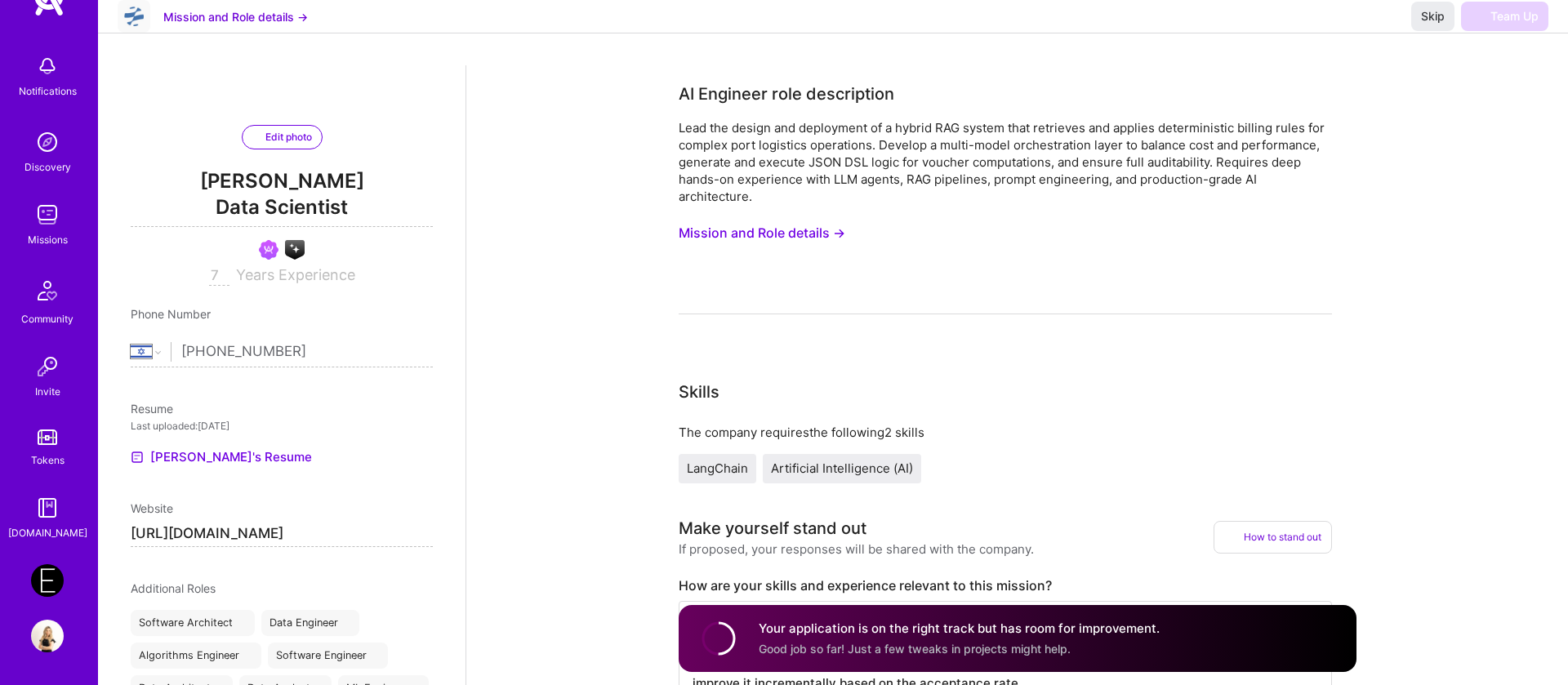
click at [49, 218] on img at bounding box center [48, 215] width 32 height 32
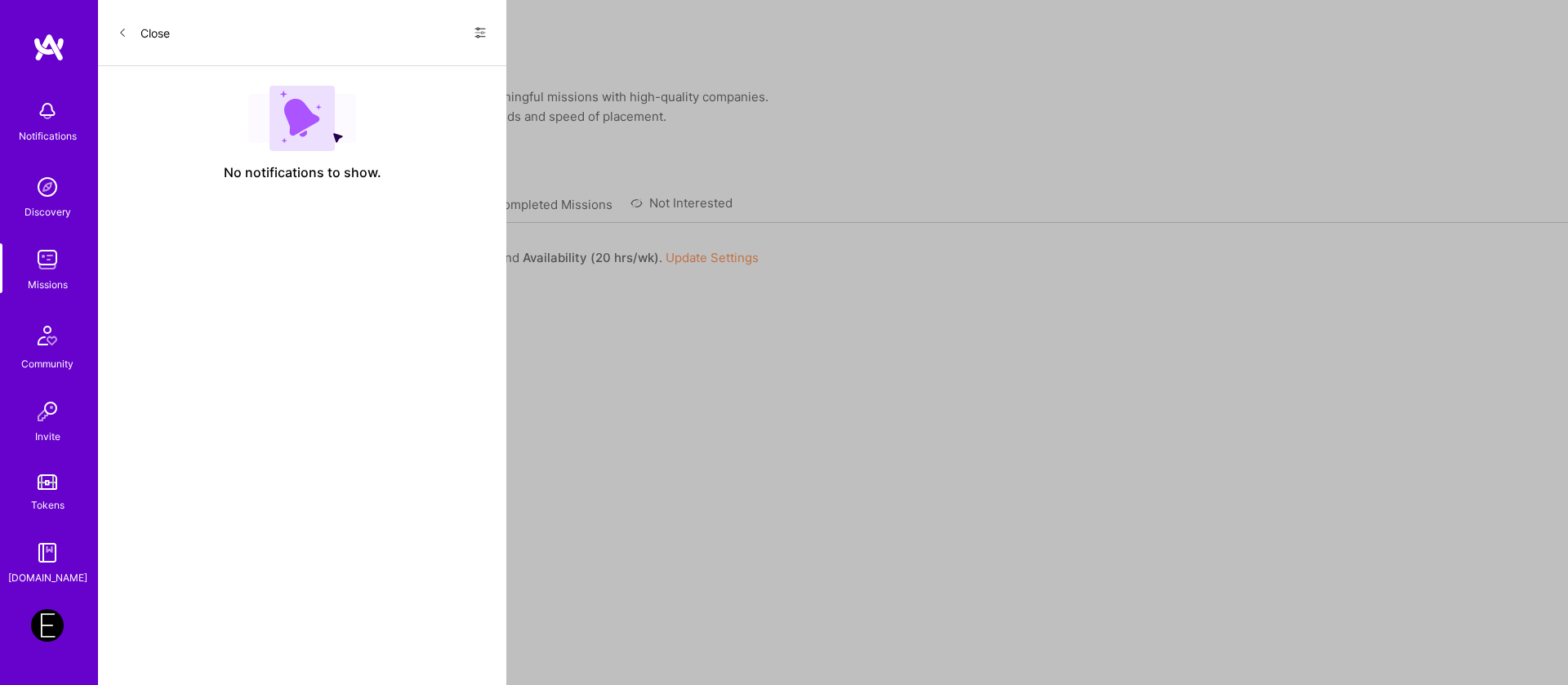
click at [398, 196] on link "Applied Missions" at bounding box center [426, 209] width 99 height 27
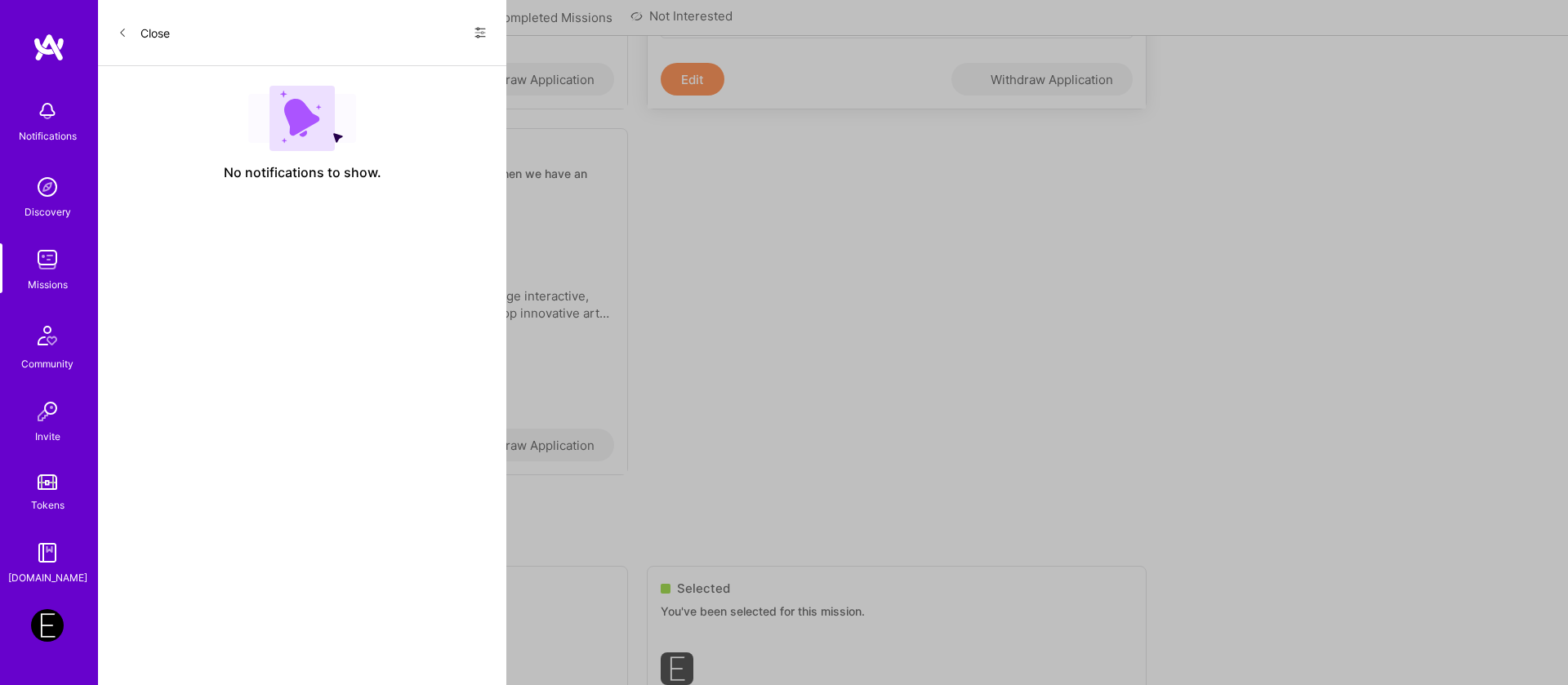
scroll to position [605, 0]
